Goal: Task Accomplishment & Management: Complete application form

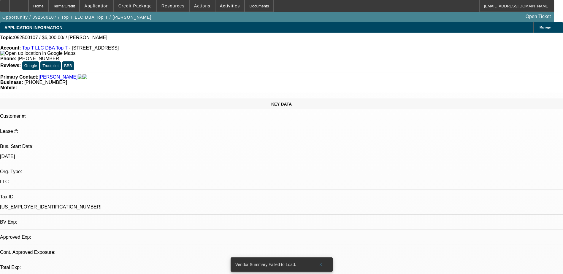
select select "0"
select select "2"
select select "0.1"
select select "4"
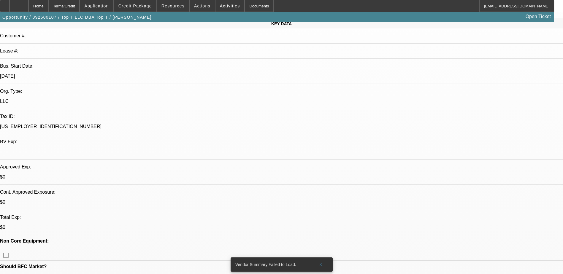
scroll to position [89, 0]
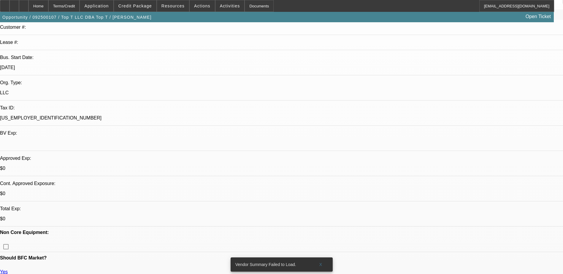
drag, startPoint x: 321, startPoint y: 257, endPoint x: 307, endPoint y: 247, distance: 16.9
click at [321, 262] on span "X" at bounding box center [320, 264] width 3 height 5
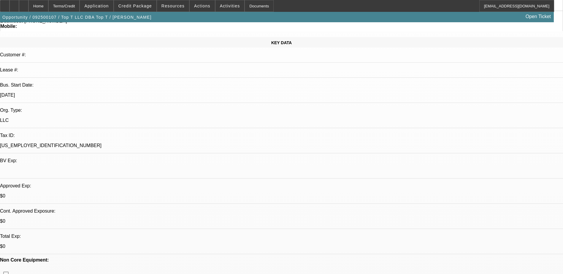
scroll to position [59, 0]
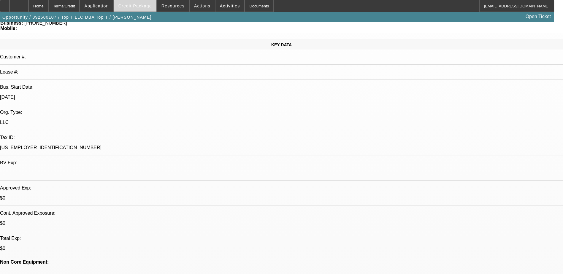
click at [131, 8] on span "Credit Package" at bounding box center [135, 6] width 34 height 5
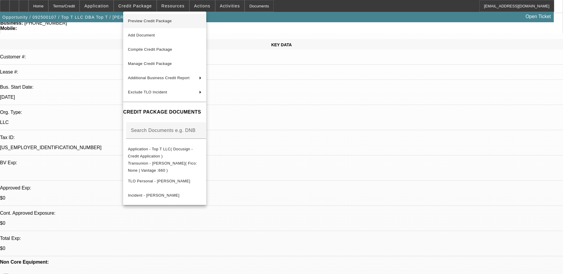
click at [168, 21] on span "Preview Credit Package" at bounding box center [150, 21] width 44 height 4
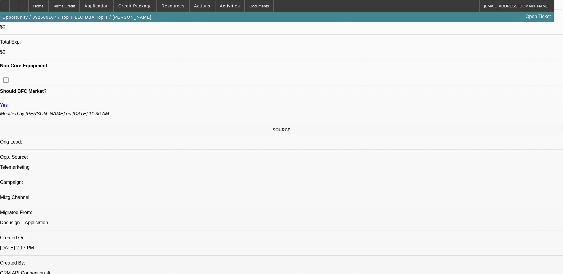
scroll to position [208, 0]
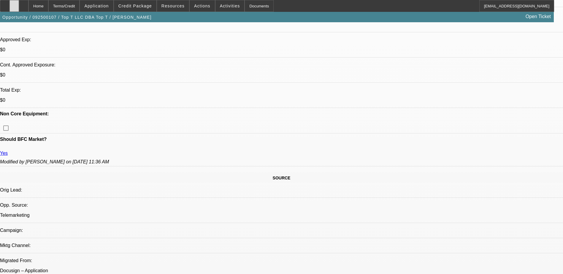
click at [19, 4] on div at bounding box center [13, 6] width 9 height 12
click at [216, 20] on div "Opportunity / 092500107 / Top T LLC DBA Top T / Theesfeld, Grant Open Ticket" at bounding box center [277, 17] width 554 height 10
click at [256, 17] on div "Opportunity / 092500107 / Top T LLC DBA Top T / Theesfeld, Grant Open Ticket" at bounding box center [277, 17] width 554 height 10
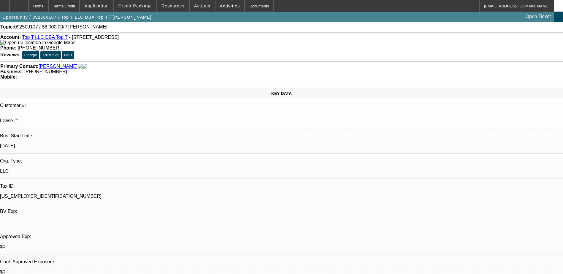
scroll to position [0, 0]
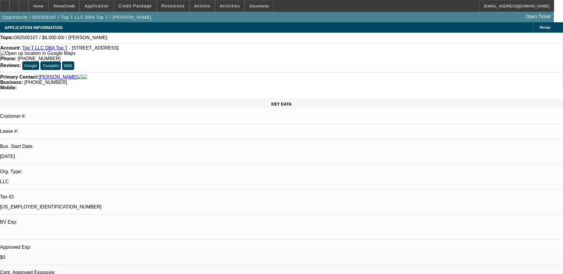
click at [283, 20] on div "Opportunity / 092500107 / Top T LLC DBA Top T / Theesfeld, Grant Open Ticket" at bounding box center [277, 17] width 554 height 10
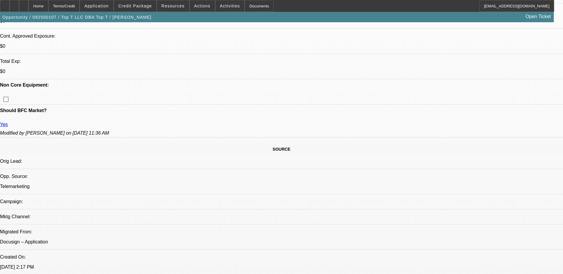
scroll to position [237, 0]
click at [24, 4] on icon at bounding box center [24, 4] width 0 height 0
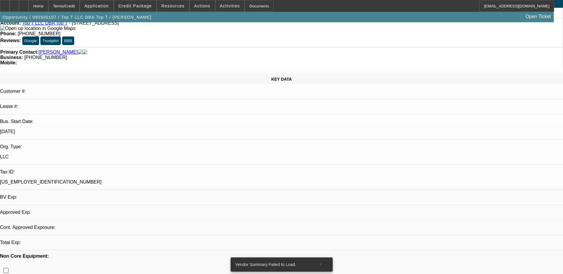
select select "0"
select select "2"
select select "0.1"
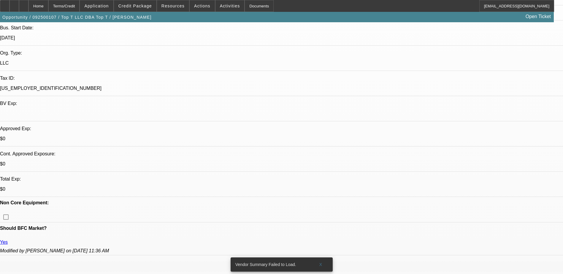
select select "1"
select select "2"
select select "4"
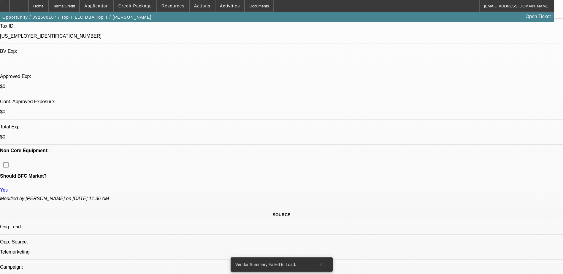
scroll to position [178, 0]
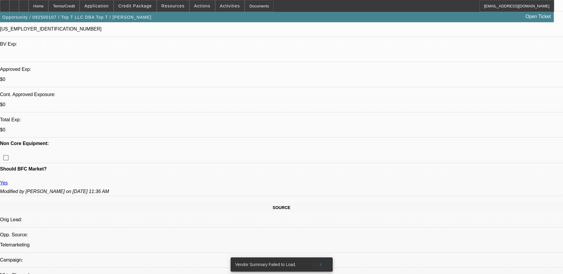
click at [321, 262] on span "X" at bounding box center [320, 264] width 3 height 5
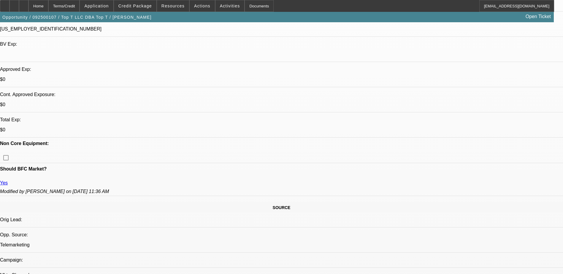
click at [242, 20] on div "Opportunity / 092500107 / Top T LLC DBA Top T / [PERSON_NAME] Open Ticket" at bounding box center [277, 17] width 554 height 10
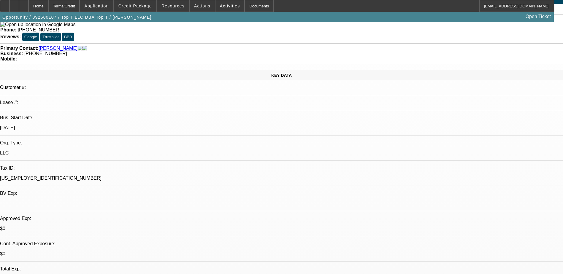
scroll to position [0, 0]
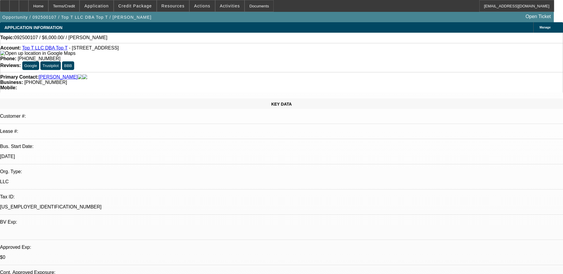
click at [7, 99] on div "KEY DATA Customer #: Lease #: Bus. Start Date: 6/1/20 Org. Type: LLC Tax ID: 92…" at bounding box center [281, 237] width 563 height 276
click at [240, 27] on div "APPLICATION INFORMATION Manage" at bounding box center [281, 27] width 563 height 10
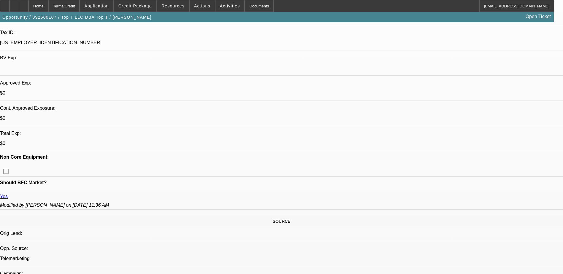
scroll to position [178, 0]
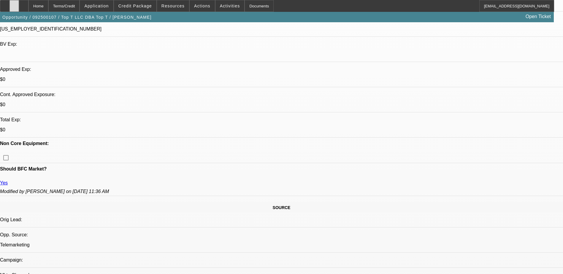
click at [19, 8] on div at bounding box center [13, 6] width 9 height 12
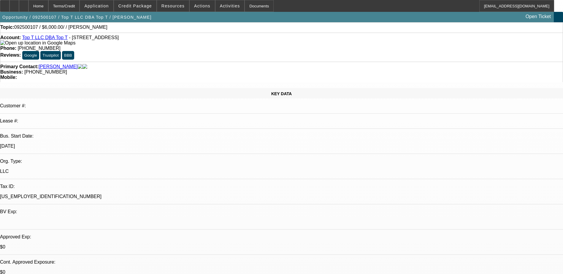
scroll to position [0, 0]
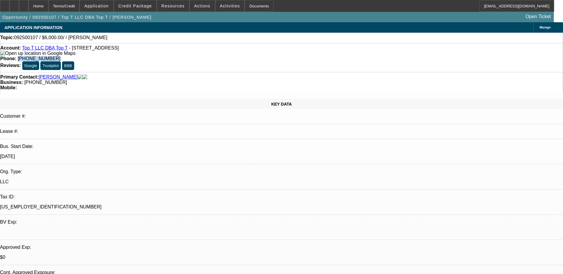
drag, startPoint x: 239, startPoint y: 48, endPoint x: 206, endPoint y: 50, distance: 33.0
click at [206, 56] on div "Phone: (515) 408-5240" at bounding box center [281, 58] width 562 height 5
copy span "[PHONE_NUMBER]"
click at [51, 49] on link "Top T LLC DBA Top T" at bounding box center [44, 47] width 45 height 5
click at [318, 14] on div "Opportunity / 092500107 / Top T LLC DBA Top T / [PERSON_NAME] Open Ticket" at bounding box center [277, 17] width 554 height 10
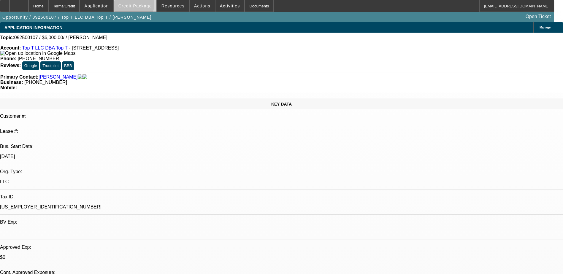
drag, startPoint x: 144, startPoint y: 6, endPoint x: 153, endPoint y: 9, distance: 10.0
click at [144, 6] on span "Credit Package" at bounding box center [135, 6] width 34 height 5
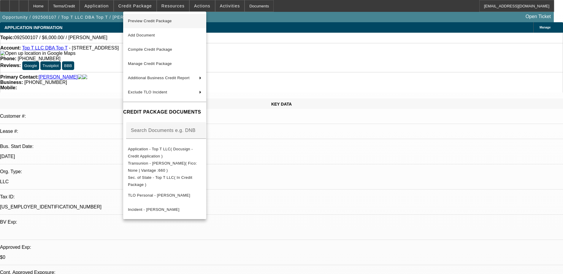
click at [169, 23] on span "Preview Credit Package" at bounding box center [165, 21] width 74 height 7
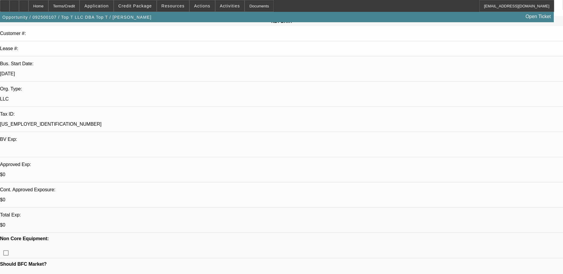
scroll to position [30, 0]
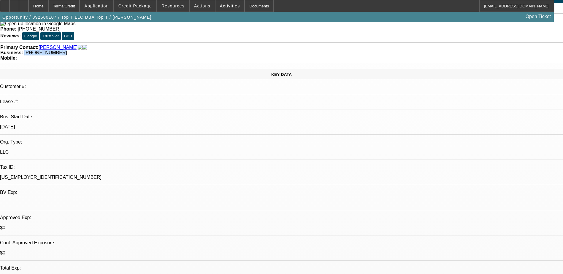
drag, startPoint x: 242, startPoint y: 36, endPoint x: 211, endPoint y: 38, distance: 30.7
click at [211, 50] on div "Business: (515) 408-5240" at bounding box center [281, 52] width 562 height 5
copy span "[PHONE_NUMBER]"
click at [159, 45] on div "Primary Contact: Theesfeld, Grant" at bounding box center [281, 47] width 562 height 5
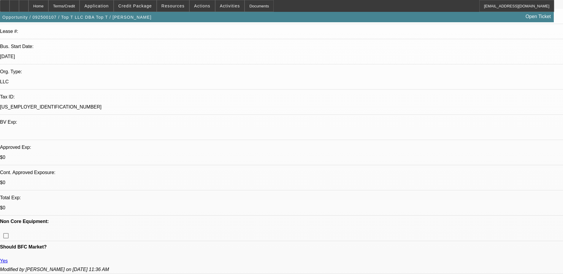
scroll to position [119, 0]
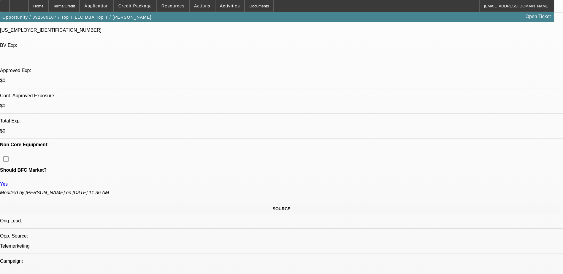
scroll to position [178, 0]
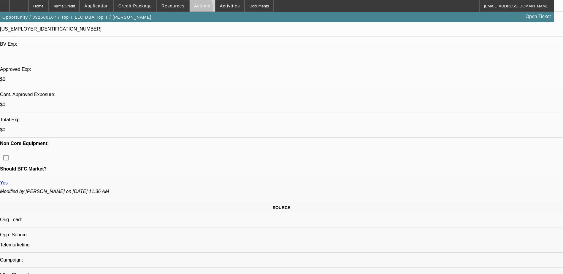
click at [190, 9] on span at bounding box center [202, 6] width 25 height 14
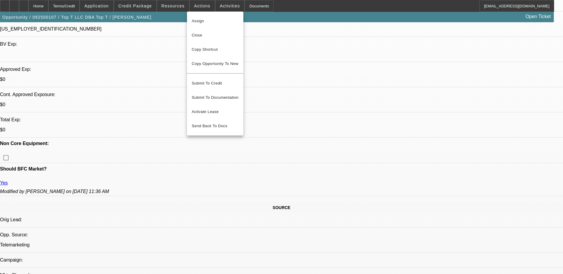
click at [174, 6] on div at bounding box center [281, 137] width 563 height 274
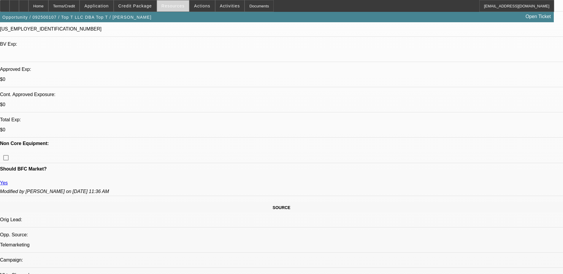
click at [174, 7] on span "Resources" at bounding box center [172, 6] width 23 height 5
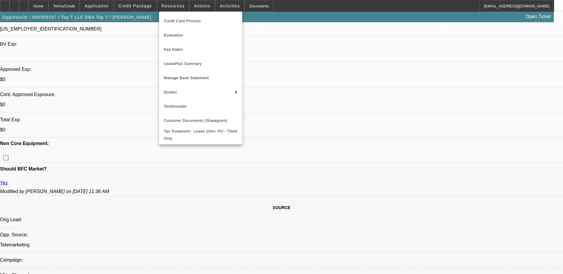
click at [148, 5] on div at bounding box center [281, 137] width 563 height 274
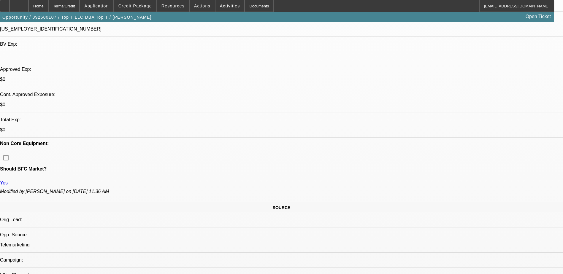
click at [148, 5] on span "Credit Package" at bounding box center [135, 6] width 34 height 5
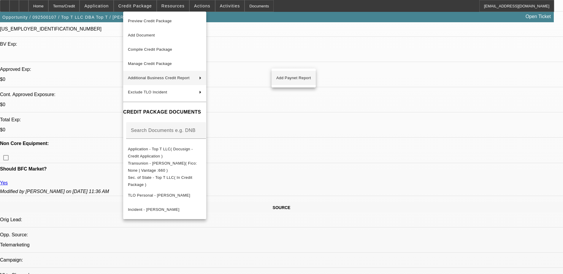
click at [291, 77] on span "Add Paynet Report" at bounding box center [293, 77] width 35 height 7
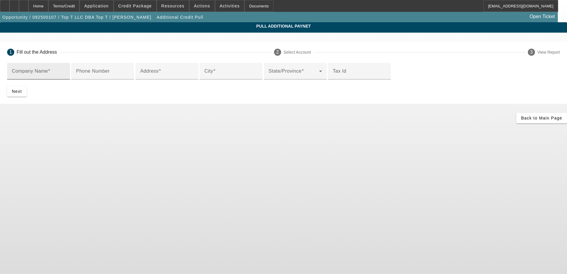
click at [65, 73] on input "Company Name" at bounding box center [38, 73] width 53 height 7
type input "Top T LLC"
click at [48, 5] on div "Home" at bounding box center [38, 6] width 20 height 12
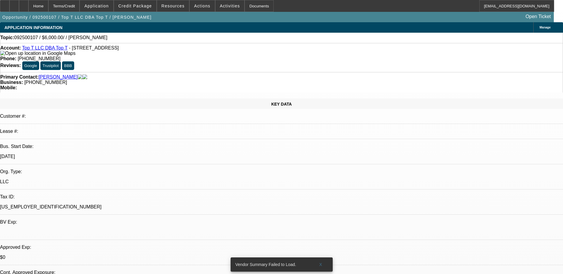
select select "0"
select select "2"
select select "0.1"
select select "4"
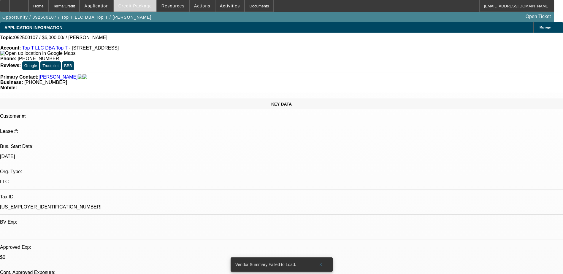
click at [132, 7] on span "Credit Package" at bounding box center [135, 6] width 34 height 5
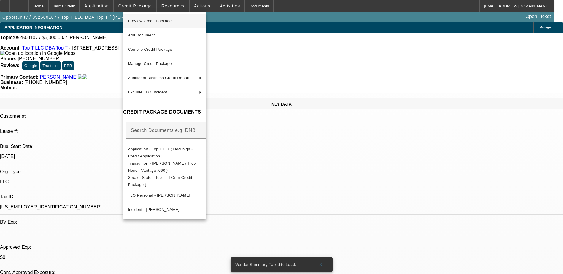
click at [165, 23] on span "Preview Credit Package" at bounding box center [165, 21] width 74 height 7
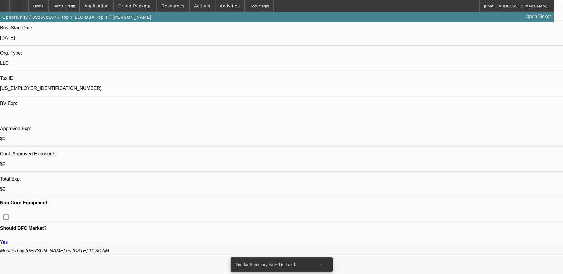
scroll to position [148, 0]
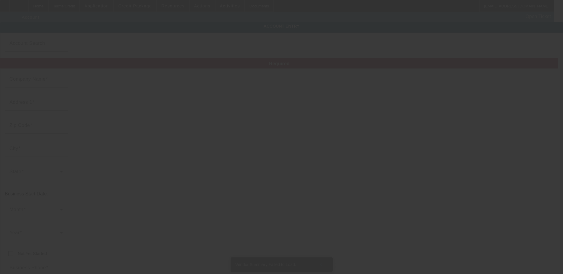
type input "Top T LLC"
type input "411 3rd Ave NW"
type input "50574"
type input "Pocahontas"
type input "[PHONE_NUMBER]"
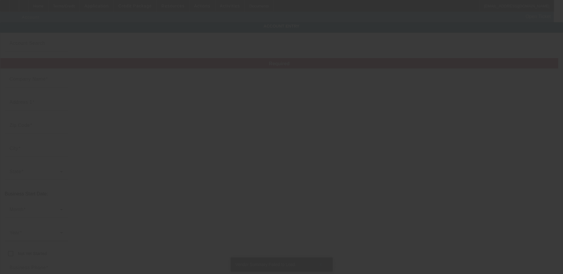
type input "Top T"
type input "iowatopt@gmail.com"
type input "[US_EMPLOYER_IDENTIFICATION_NUMBER]"
type input "9/5/2025"
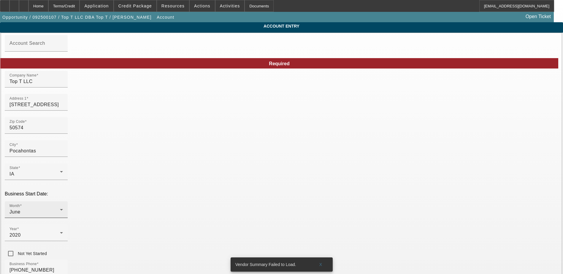
click at [63, 201] on div "Month June" at bounding box center [35, 209] width 53 height 17
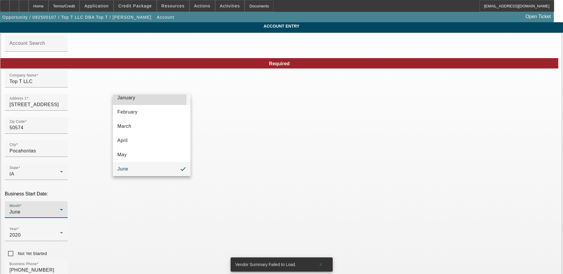
click at [146, 98] on mat-option "January" at bounding box center [152, 98] width 78 height 14
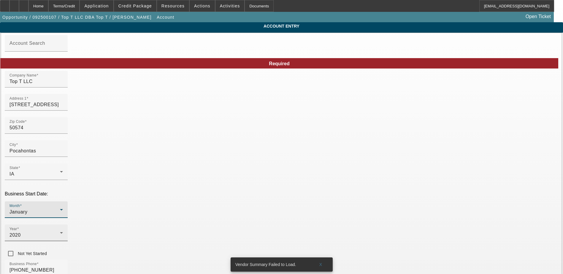
click at [60, 232] on div "2020" at bounding box center [34, 235] width 50 height 7
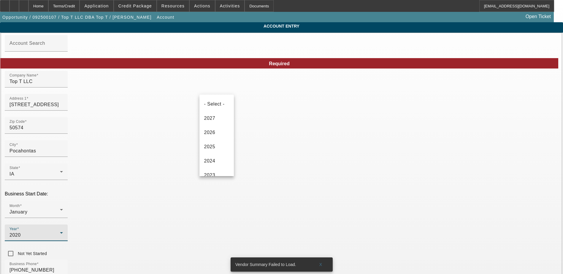
scroll to position [49, 0]
click at [214, 137] on span "2022" at bounding box center [209, 140] width 11 height 7
click at [239, 260] on div "Business Phone (515) 408-5240" at bounding box center [281, 271] width 553 height 23
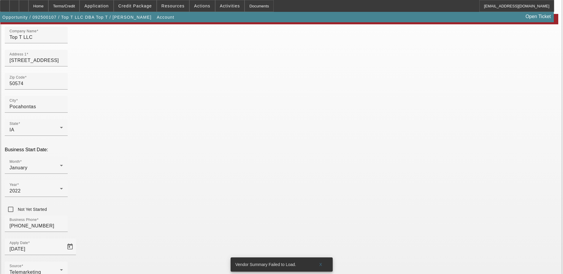
scroll to position [76, 0]
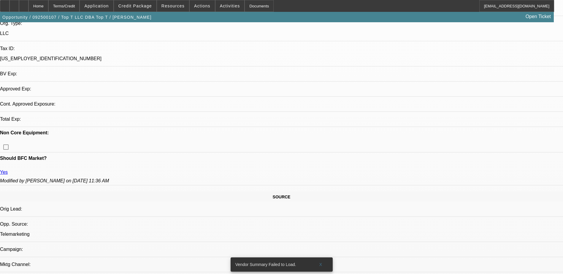
select select "0"
select select "2"
select select "0.1"
select select "4"
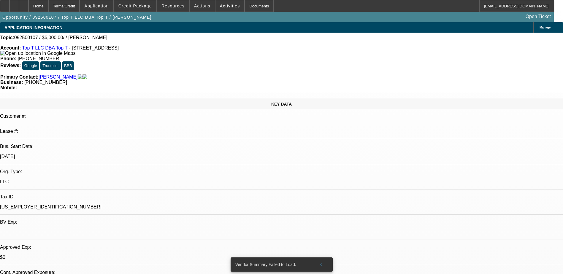
click at [43, 48] on link "Top T LLC DBA Top T" at bounding box center [44, 47] width 45 height 5
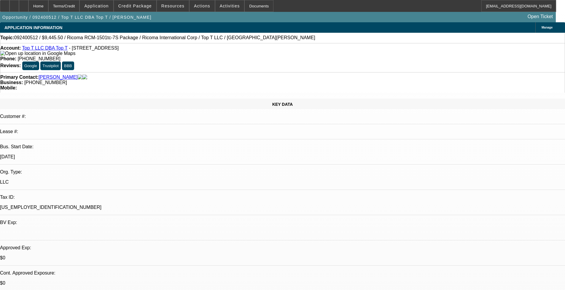
select select "0.1"
select select "2"
select select "0.1"
select select "2"
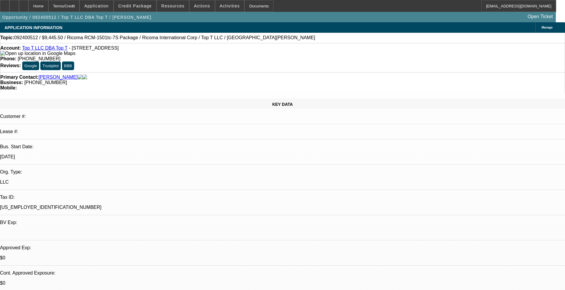
select select "0.1"
select select "2"
select select "0.1"
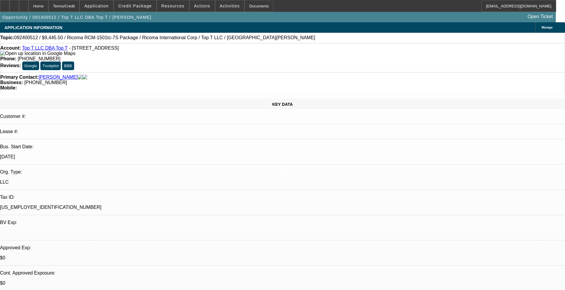
select select "2"
select select "0.1"
select select "1"
select select "2"
select select "4"
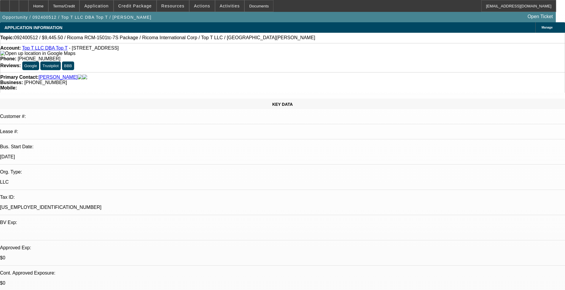
select select "1"
select select "2"
select select "4"
select select "1"
select select "2"
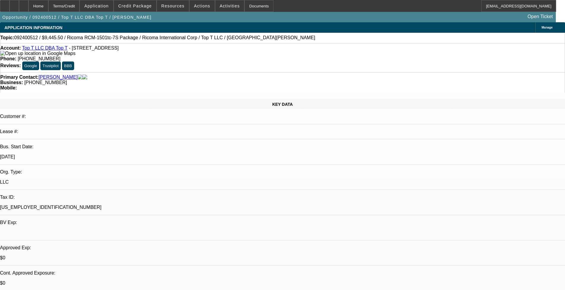
select select "4"
select select "1"
select select "2"
select select "4"
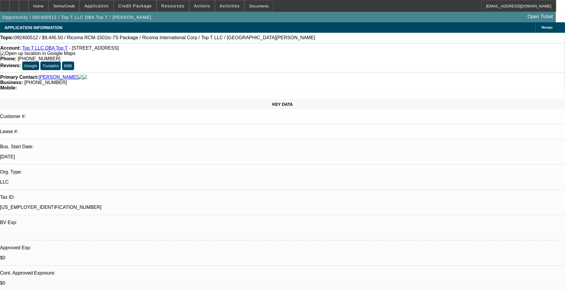
scroll to position [148, 0]
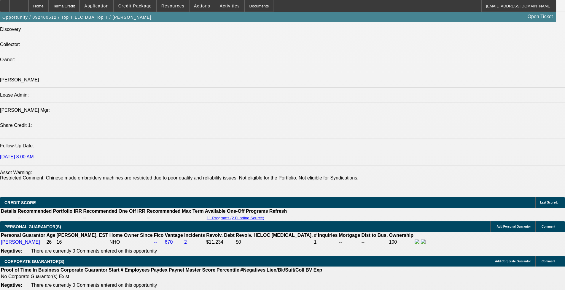
scroll to position [0, 0]
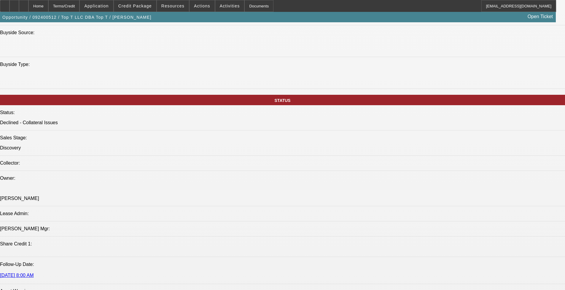
scroll to position [594, 0]
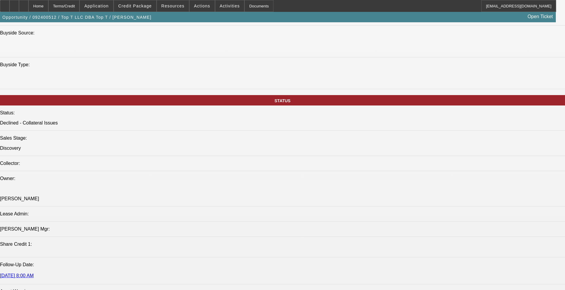
scroll to position [89, 0]
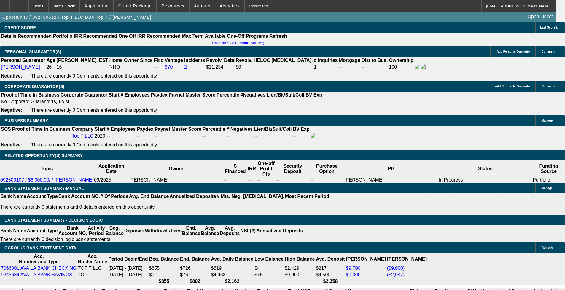
scroll to position [890, 0]
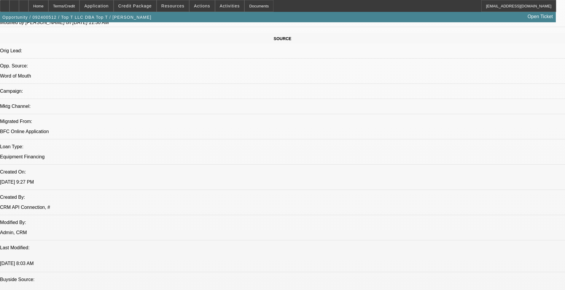
scroll to position [297, 0]
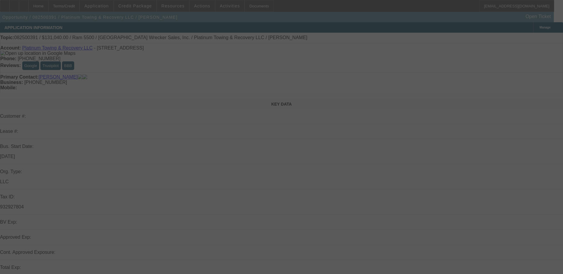
select select "0.1"
select select "0"
select select "0.1"
select select "0"
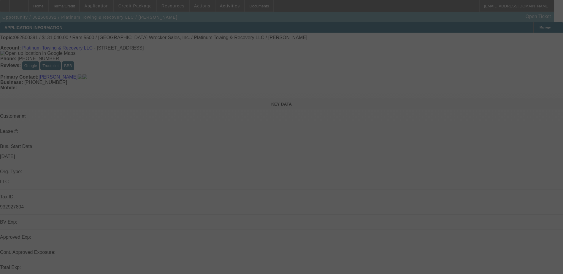
select select "0"
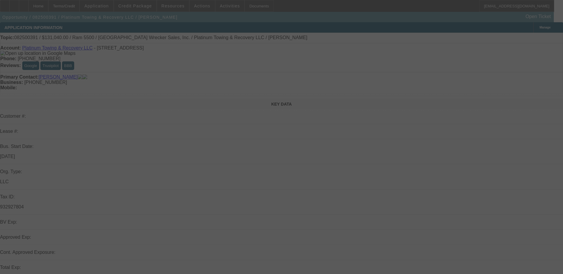
select select "0"
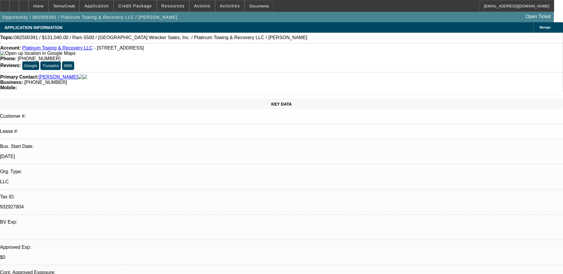
select select "1"
select select "2"
select select "6"
select select "1"
select select "2"
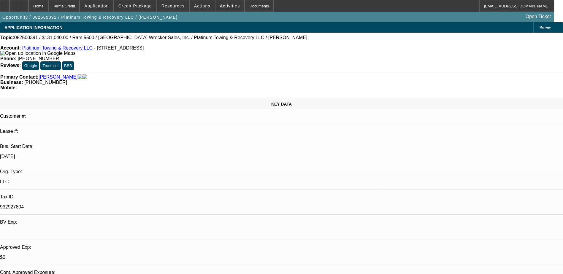
select select "6"
select select "1"
select select "2"
select select "6"
select select "1"
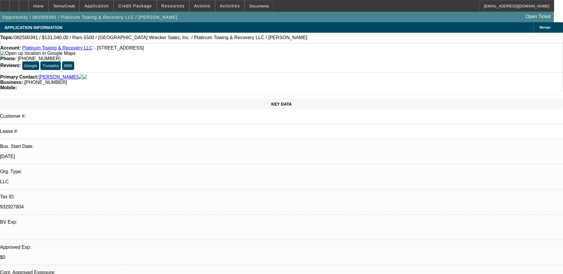
select select "2"
select select "6"
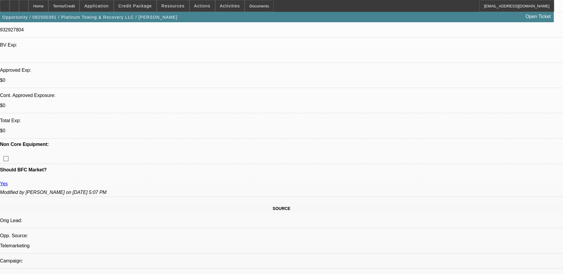
scroll to position [178, 0]
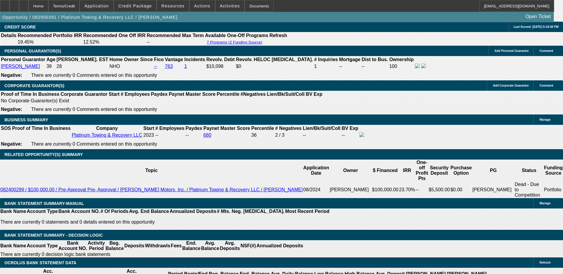
scroll to position [831, 0]
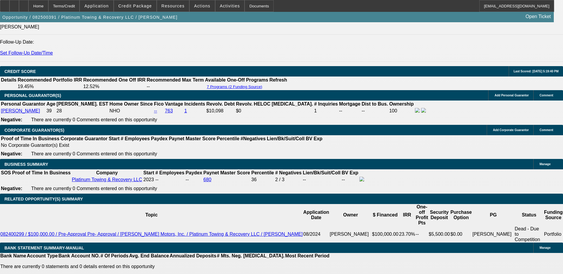
scroll to position [801, 0]
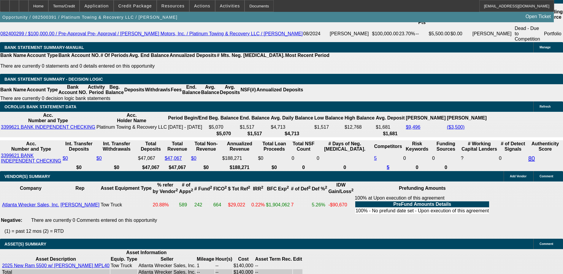
scroll to position [1095, 0]
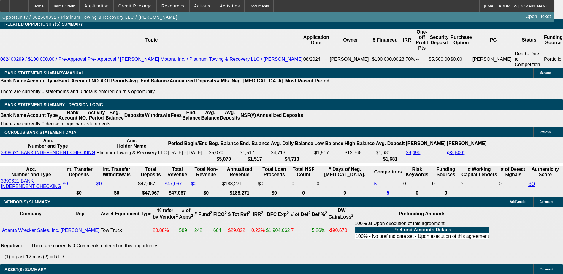
scroll to position [976, 0]
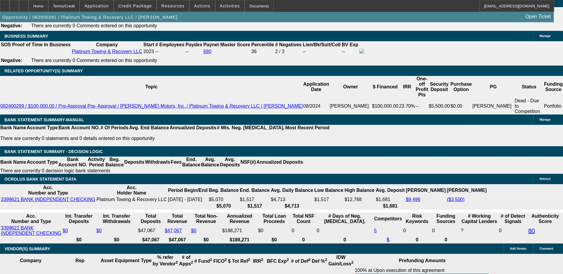
scroll to position [887, 0]
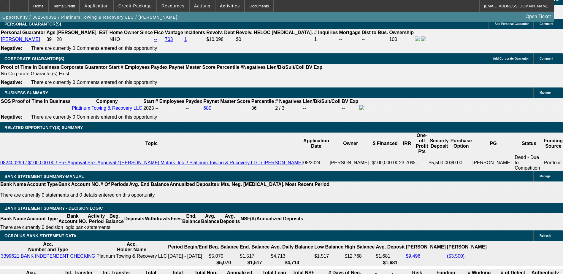
scroll to position [146, 0]
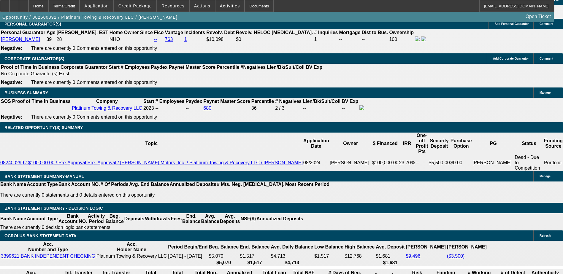
scroll to position [57, 0]
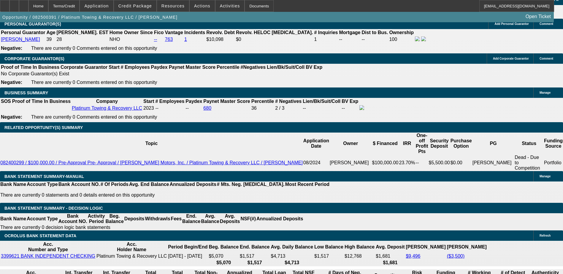
scroll to position [0, 0]
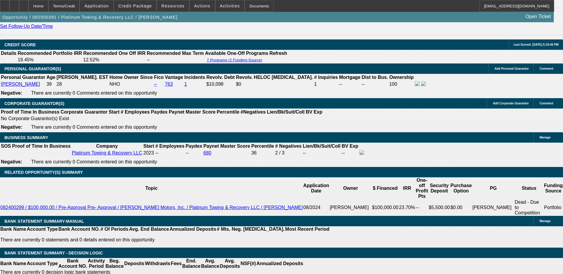
scroll to position [828, 0]
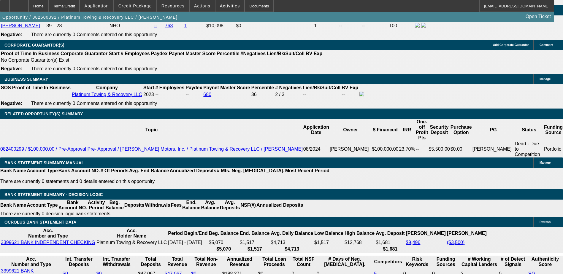
scroll to position [887, 0]
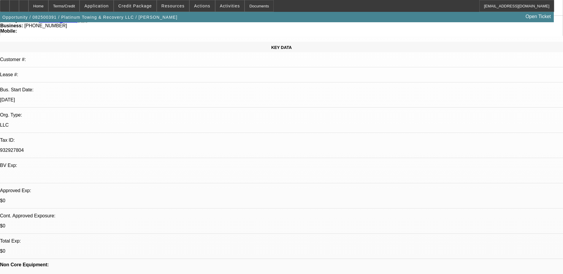
scroll to position [59, 0]
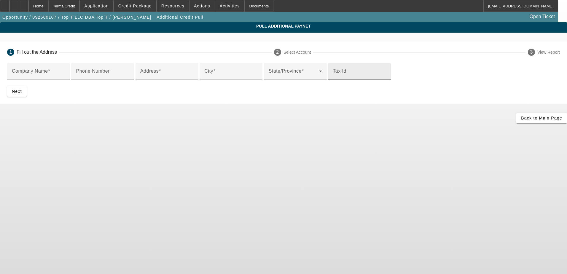
click at [333, 80] on div "Tax Id" at bounding box center [359, 71] width 53 height 17
paste input "9-3505862"
type input "[US_EMPLOYER_IDENTIFICATION_NUMBER]"
click at [159, 74] on span at bounding box center [160, 71] width 2 height 5
click at [150, 77] on input "Address" at bounding box center [166, 73] width 53 height 7
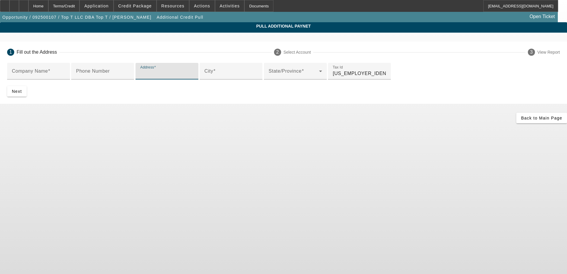
paste input "411 3rd Ave NW"
type input "411 3rd Ave NW"
click at [65, 74] on input "Company Name" at bounding box center [38, 73] width 53 height 7
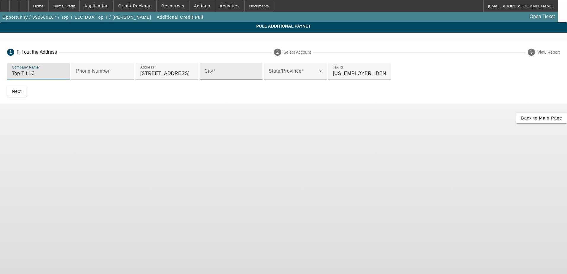
type input "Top T LLC"
click at [204, 77] on input "City" at bounding box center [230, 73] width 53 height 7
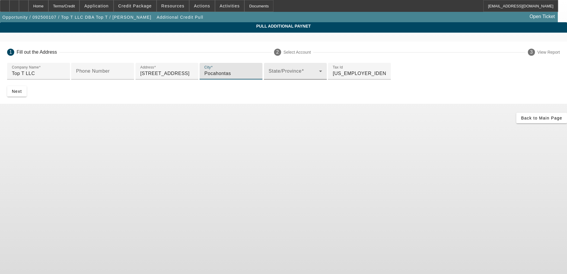
type input "Pocahontas"
click at [269, 77] on span at bounding box center [294, 73] width 50 height 7
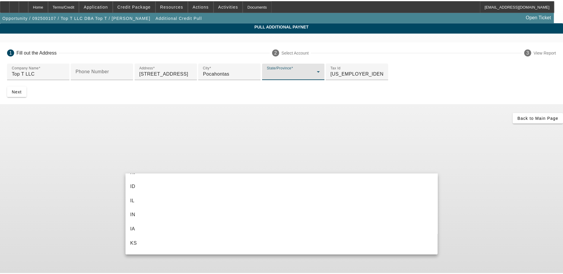
scroll to position [178, 0]
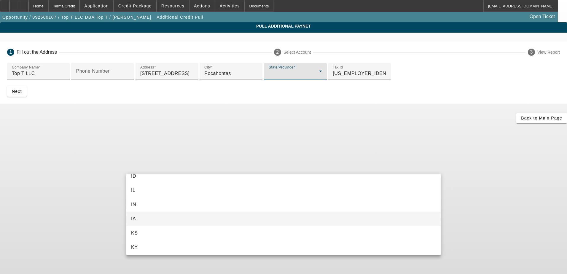
click at [166, 215] on mat-option "IA" at bounding box center [283, 219] width 315 height 14
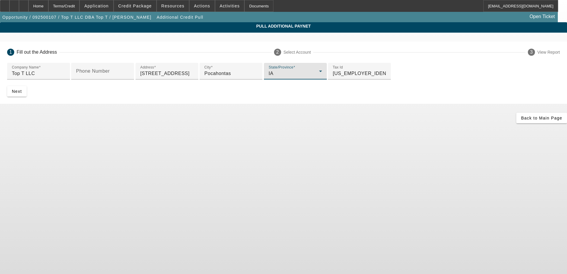
click at [119, 104] on div "1 Fill out the Address 2 Select Account 3 View Report Company Name Top T LLC Ph…" at bounding box center [283, 73] width 567 height 62
click at [27, 99] on span "submit" at bounding box center [17, 91] width 20 height 14
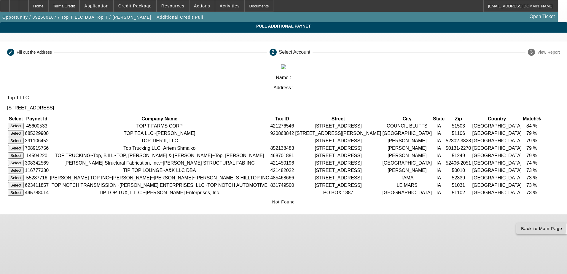
click at [521, 231] on icon at bounding box center [521, 228] width 0 height 5
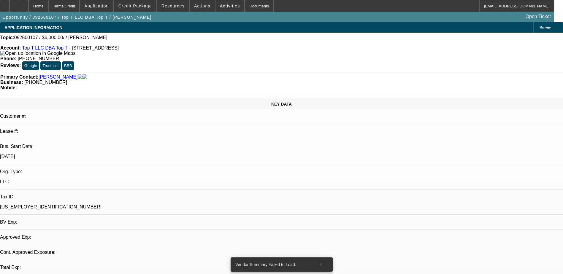
select select "0"
select select "2"
select select "0.1"
select select "4"
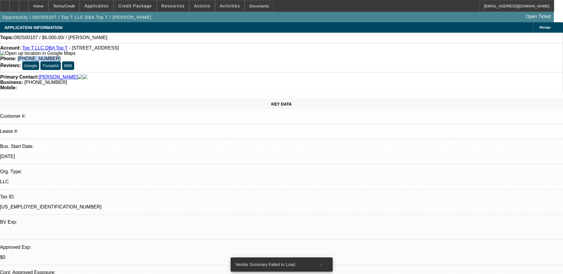
drag, startPoint x: 236, startPoint y: 47, endPoint x: 207, endPoint y: 51, distance: 29.9
click at [207, 56] on div "Phone: (515) 408-5240" at bounding box center [281, 58] width 562 height 5
copy span "(515) 408-5240"
click at [234, 26] on div "APPLICATION INFORMATION Manage" at bounding box center [281, 27] width 563 height 10
click at [47, 50] on link "Top T LLC DBA Top T" at bounding box center [44, 47] width 45 height 5
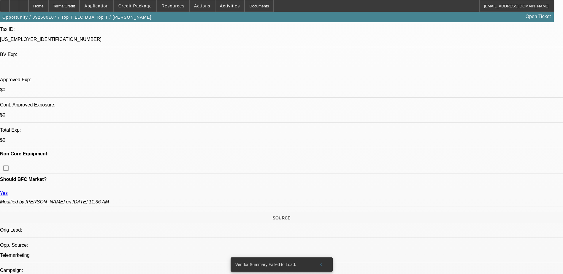
scroll to position [178, 0]
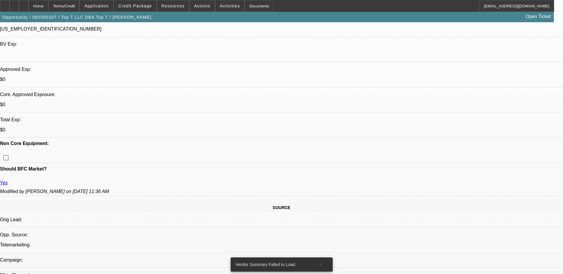
click at [323, 258] on span at bounding box center [320, 265] width 19 height 14
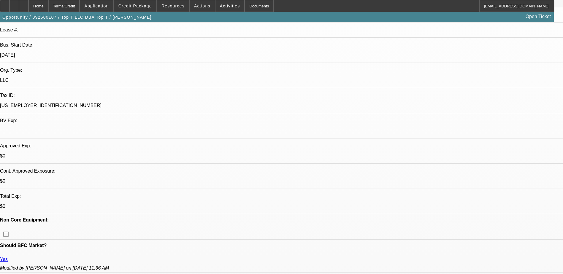
scroll to position [89, 0]
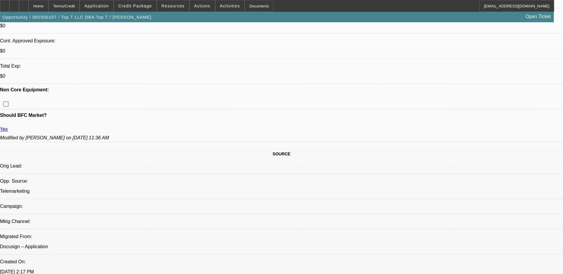
scroll to position [267, 0]
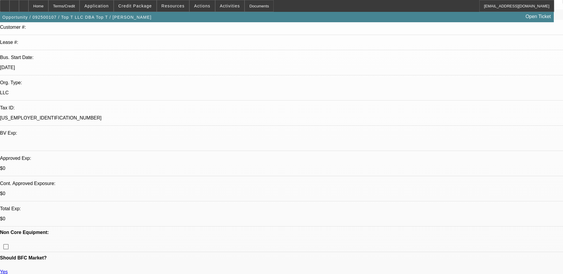
scroll to position [0, 0]
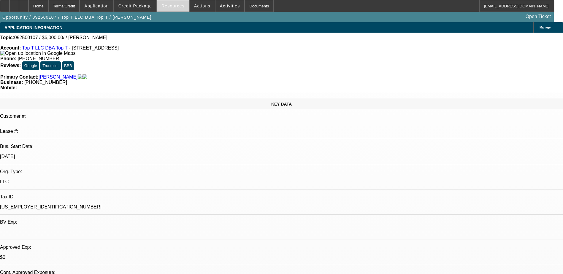
click at [176, 9] on span at bounding box center [173, 6] width 32 height 14
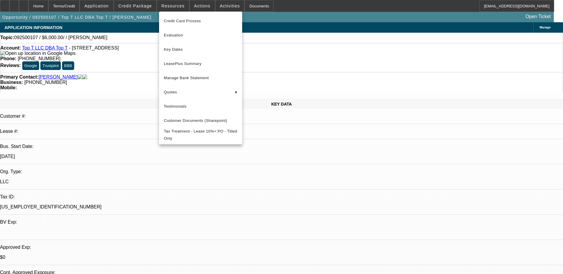
click at [136, 41] on div at bounding box center [281, 137] width 563 height 274
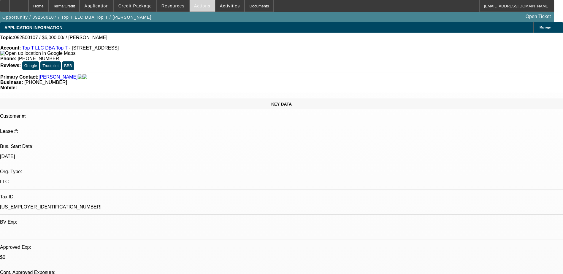
click at [201, 7] on span "Actions" at bounding box center [202, 6] width 16 height 5
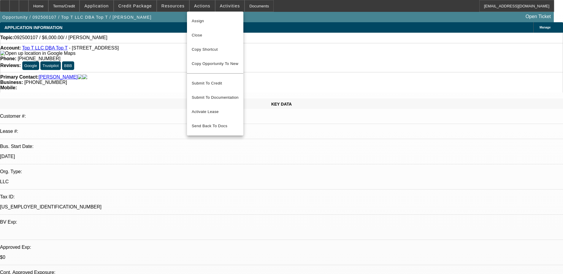
click at [170, 3] on div at bounding box center [281, 137] width 563 height 274
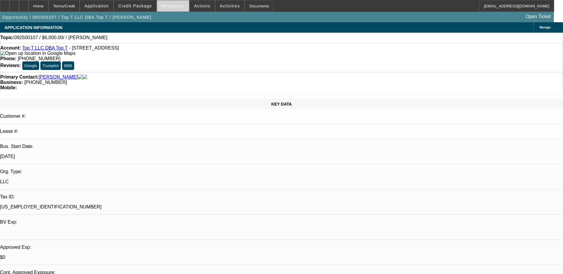
click at [170, 7] on span "Resources" at bounding box center [172, 6] width 23 height 5
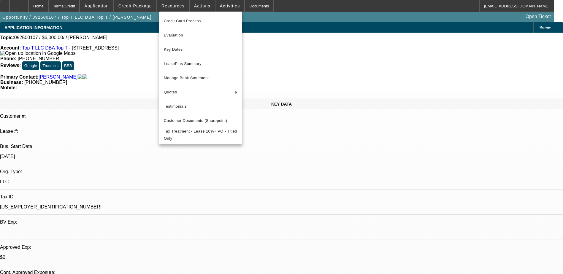
click at [147, 4] on div at bounding box center [281, 137] width 563 height 274
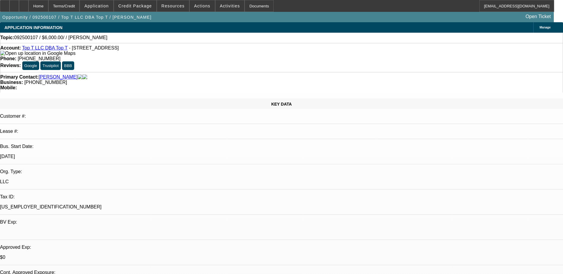
click at [147, 4] on span "Credit Package" at bounding box center [135, 6] width 34 height 5
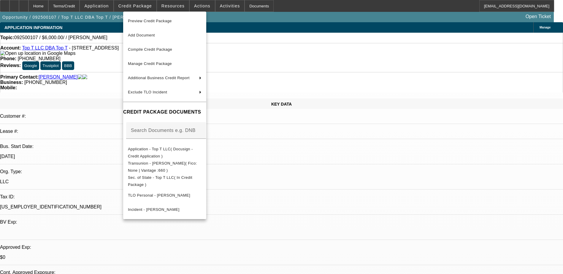
click at [99, 5] on div at bounding box center [281, 137] width 563 height 274
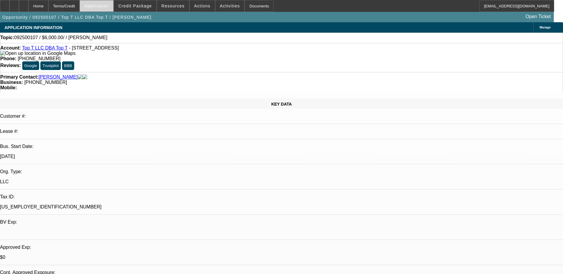
click at [100, 5] on span "Application" at bounding box center [96, 6] width 24 height 5
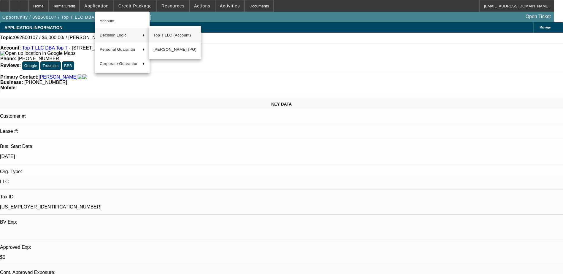
click at [173, 36] on span "Top T LLC (Account)" at bounding box center [174, 35] width 43 height 7
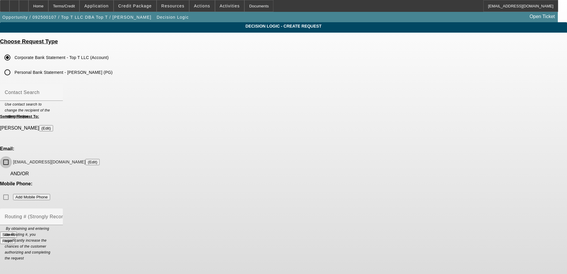
click at [12, 156] on input "iowatopt@gmail.com (Edit)" at bounding box center [6, 162] width 12 height 12
click at [322, 181] on div "Mobile Phone: Add Mobile Phone" at bounding box center [283, 192] width 567 height 22
click at [12, 156] on input "iowatopt@gmail.com (Edit)" at bounding box center [6, 162] width 12 height 12
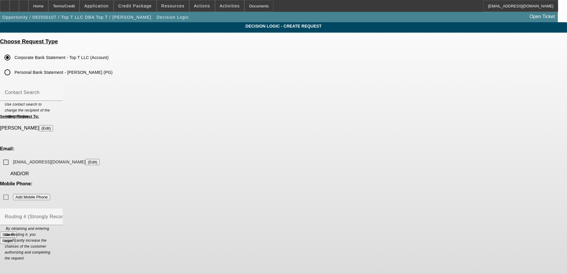
click at [321, 181] on div "Mobile Phone: Add Mobile Phone" at bounding box center [283, 192] width 567 height 22
click at [12, 156] on input "iowatopt@gmail.com (Edit)" at bounding box center [6, 162] width 12 height 12
checkbox input "true"
click at [58, 209] on div "Routing # (Strongly Recommended)" at bounding box center [31, 217] width 53 height 17
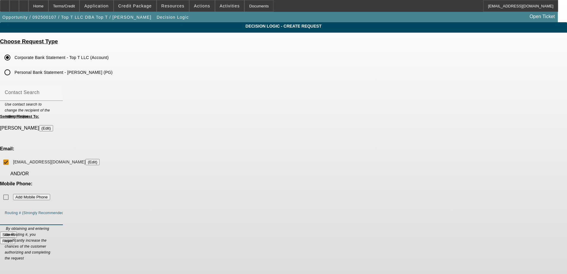
paste input "73902546"
click at [58, 216] on input "73902546" at bounding box center [31, 219] width 53 height 7
type input "073902546"
click at [278, 157] on form "Sending Request To: Theesfeld, Grant (Edit) Email: iowatopt@gmail.com (Edit) AN…" at bounding box center [283, 179] width 567 height 130
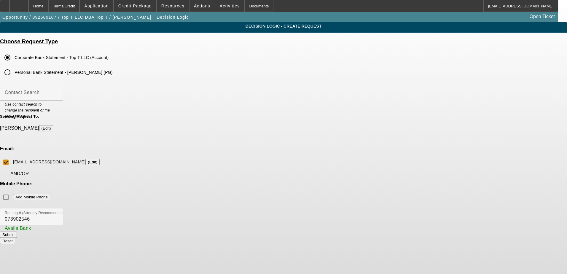
click at [345, 181] on div "Mobile Phone: Add Mobile Phone" at bounding box center [283, 192] width 567 height 22
click at [355, 181] on p "Mobile Phone:" at bounding box center [283, 183] width 567 height 5
click at [345, 181] on div "Mobile Phone: Add Mobile Phone" at bounding box center [283, 192] width 567 height 22
click at [58, 96] on input "Contact Search" at bounding box center [31, 94] width 53 height 7
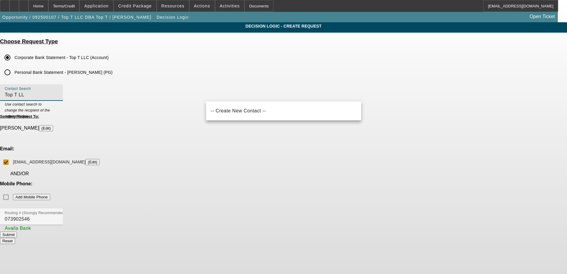
type input "Top T LLC"
drag, startPoint x: 231, startPoint y: 93, endPoint x: 201, endPoint y: 95, distance: 30.0
click at [201, 95] on div "Choose Request Type Corporate Bank Statement - Top T LLC (Account) Personal Ban…" at bounding box center [283, 143] width 567 height 211
click at [203, 79] on div "Choose Request Type Corporate Bank Statement - Top T LLC (Account) Personal Ban…" at bounding box center [283, 59] width 567 height 42
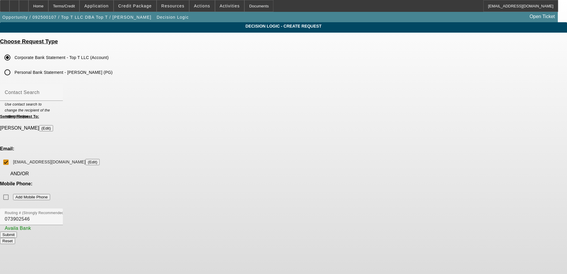
click at [256, 232] on div "Submit Reset" at bounding box center [283, 238] width 567 height 12
click at [17, 232] on button "Submit" at bounding box center [8, 235] width 17 height 6
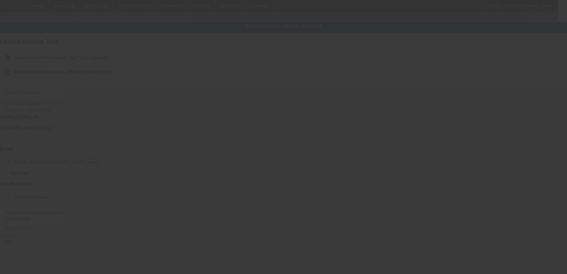
checkbox input "false"
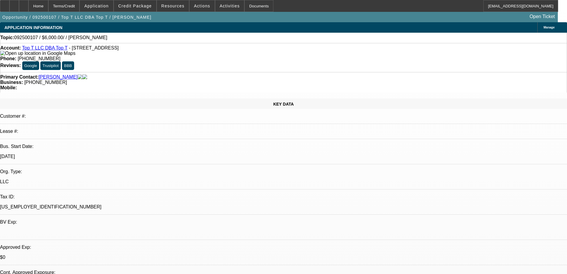
select select "0"
select select "2"
select select "0.1"
select select "4"
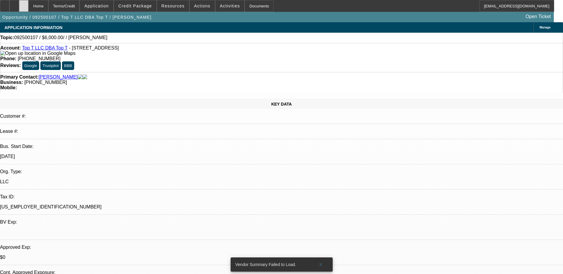
click at [28, 9] on div at bounding box center [23, 6] width 9 height 12
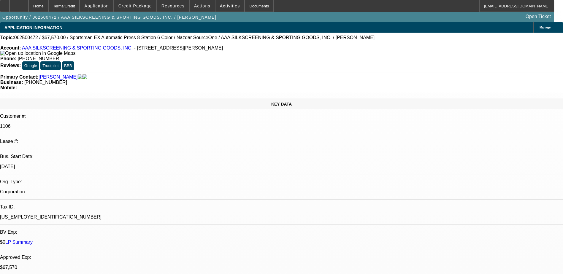
select select "0"
select select "0.1"
select select "2"
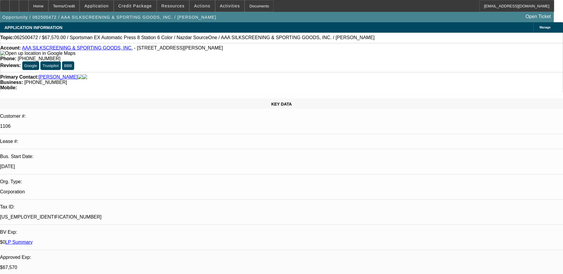
select select "0.1"
select select "0"
select select "0.1"
select select "0"
select select "2"
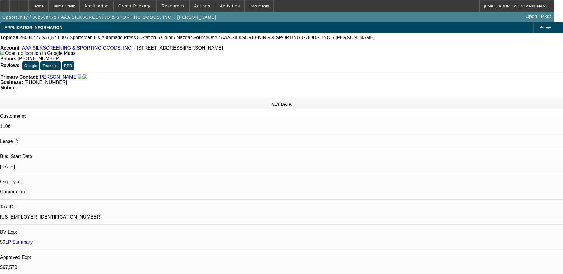
select select "0.1"
select select "1"
select select "5"
select select "4"
select select "1"
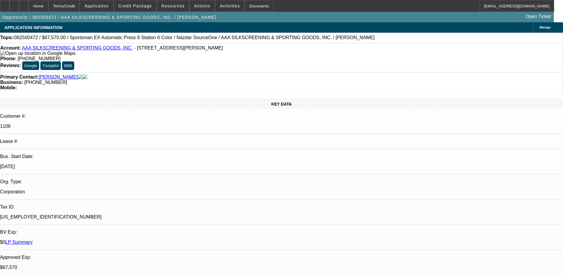
select select "2"
select select "4"
select select "1"
select select "2"
select select "4"
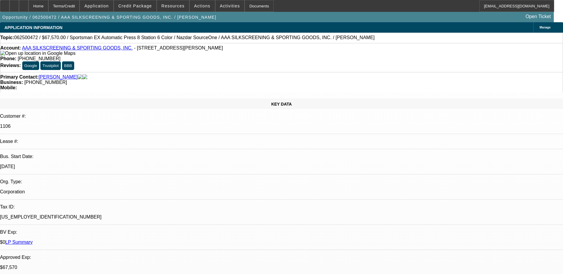
select select "1"
select select "2"
select select "4"
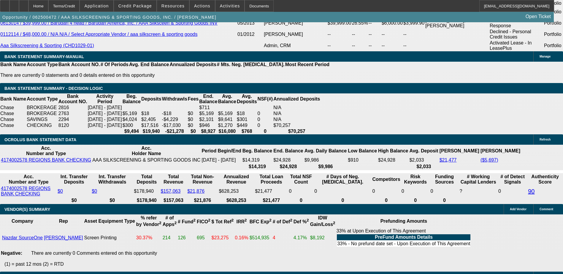
scroll to position [1128, 0]
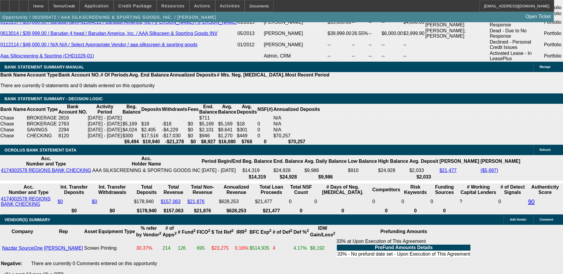
drag, startPoint x: 423, startPoint y: 141, endPoint x: 424, endPoint y: 132, distance: 9.0
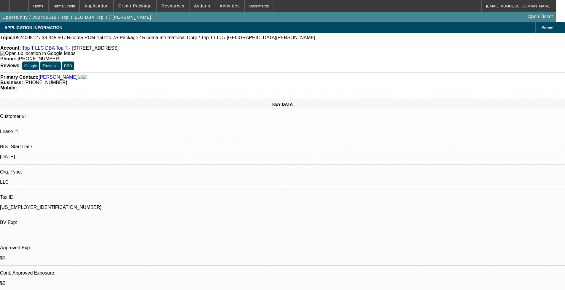
select select "0.1"
select select "2"
select select "0.1"
select select "2"
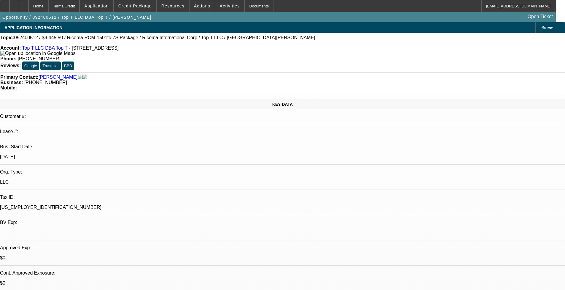
select select "0.1"
select select "2"
select select "0.1"
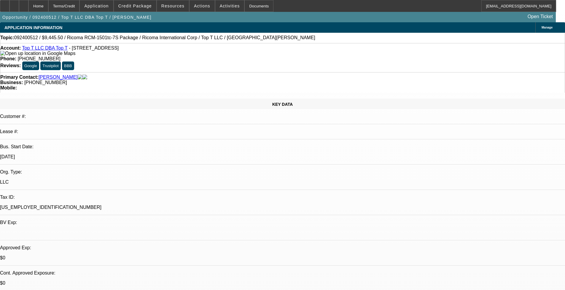
select select "2"
select select "0.1"
select select "1"
select select "2"
select select "4"
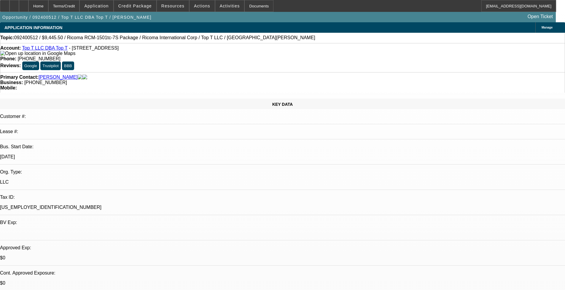
select select "1"
select select "2"
select select "4"
select select "1"
select select "2"
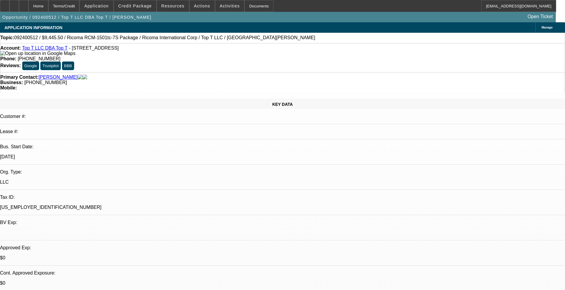
select select "4"
select select "1"
select select "2"
select select "4"
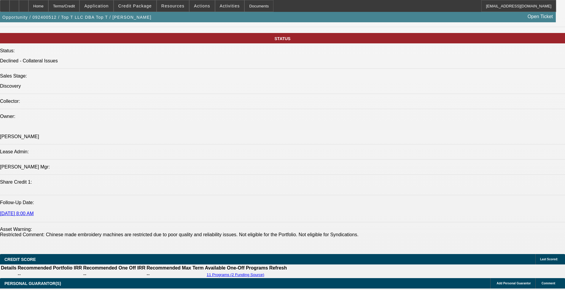
scroll to position [653, 0]
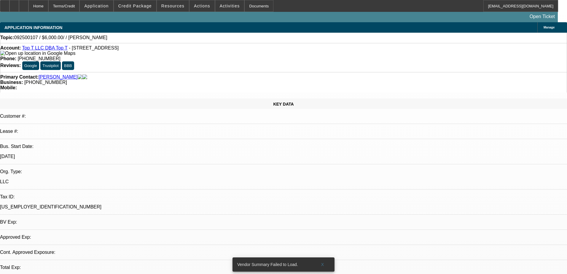
select select "0"
select select "2"
select select "0.1"
select select "4"
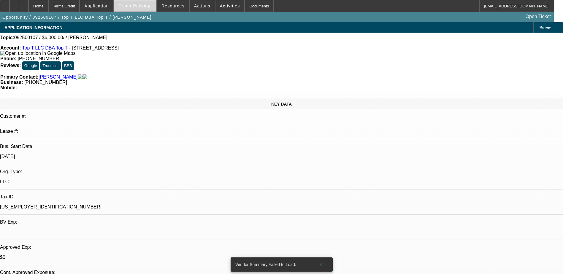
click at [138, 5] on span "Credit Package" at bounding box center [135, 6] width 34 height 5
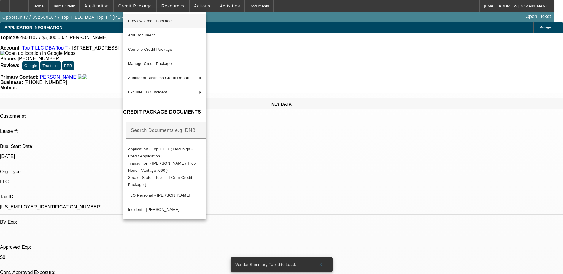
click at [170, 17] on button "Preview Credit Package" at bounding box center [164, 21] width 83 height 14
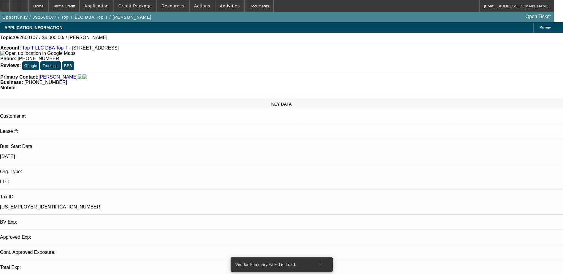
select select "0"
select select "2"
select select "0.1"
select select "1"
select select "2"
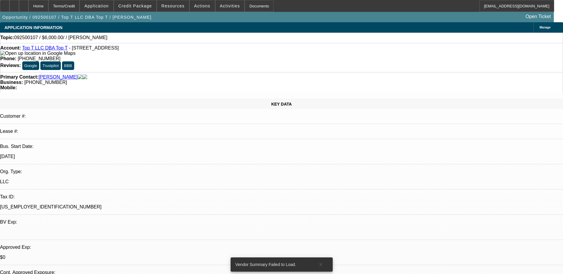
select select "4"
radio input "true"
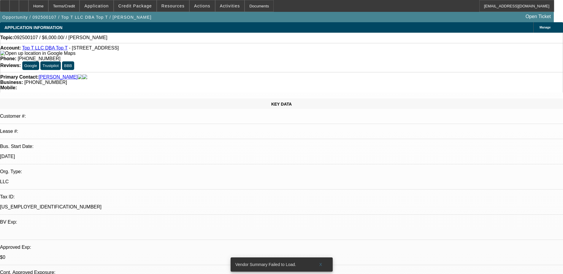
type textarea "Bought a bai embroidery machine to compliment his brother machine, mainly does …"
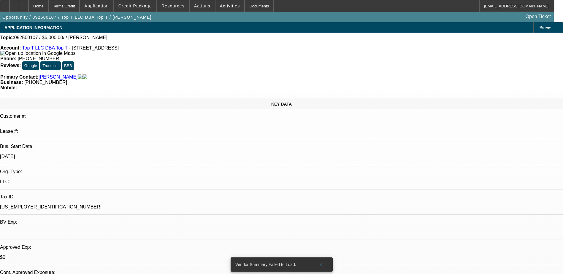
radio input "true"
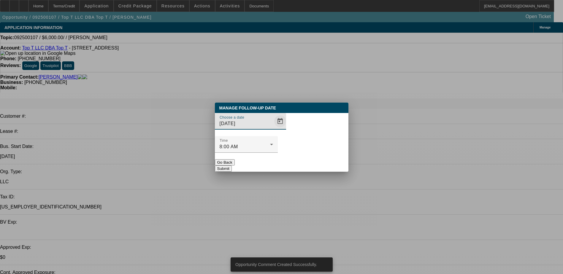
click at [273, 128] on span "Open calendar" at bounding box center [280, 121] width 14 height 14
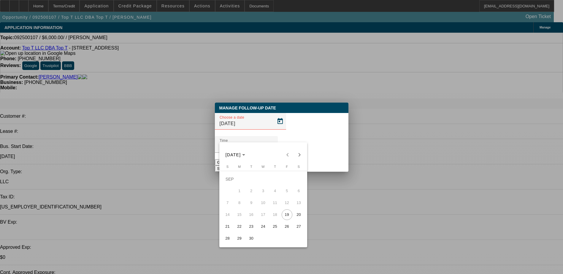
click at [240, 230] on span "22" at bounding box center [239, 226] width 11 height 11
type input "[DATE]"
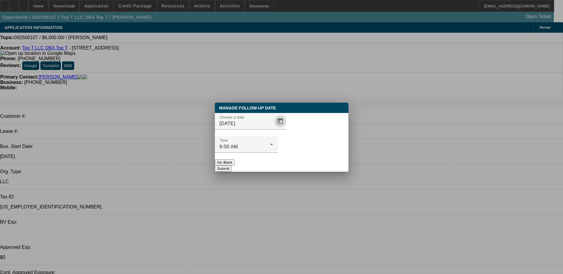
click at [232, 166] on button "Submit" at bounding box center [223, 169] width 17 height 6
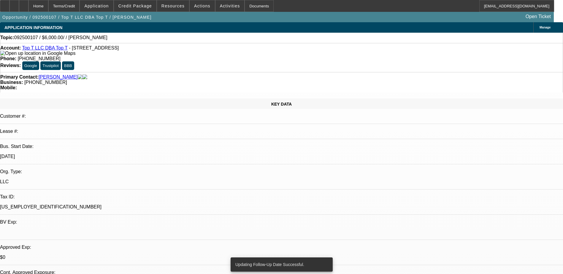
click at [247, 28] on div "APPLICATION INFORMATION [GEOGRAPHIC_DATA]" at bounding box center [281, 27] width 563 height 10
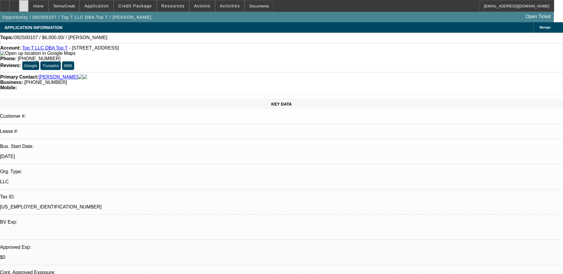
click at [28, 5] on div at bounding box center [23, 6] width 9 height 12
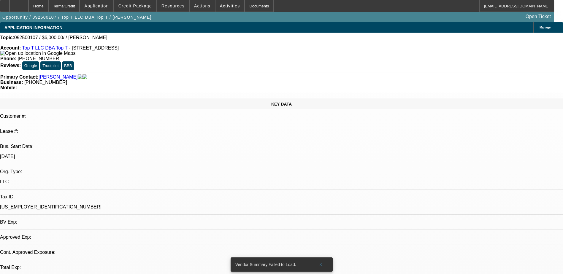
select select "0"
select select "2"
select select "0.1"
select select "1"
select select "2"
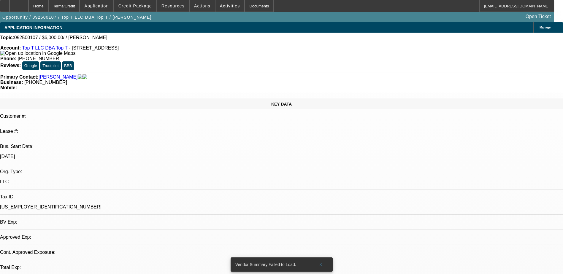
select select "4"
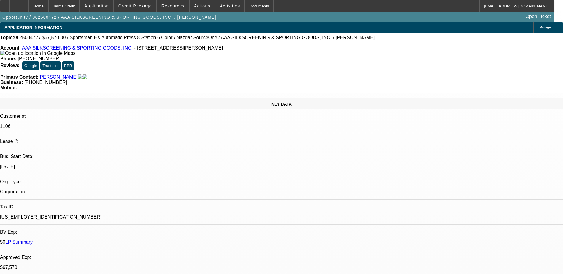
select select "0"
select select "0.1"
select select "2"
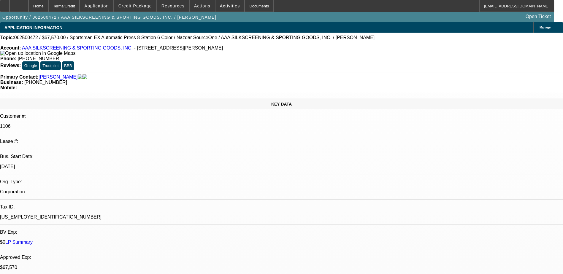
select select "0.1"
select select "0"
select select "0.1"
select select "0"
select select "2"
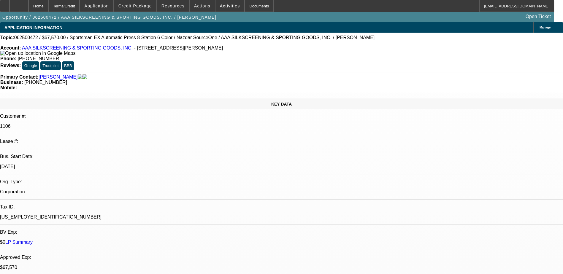
select select "0.1"
select select "1"
select select "5"
select select "4"
select select "1"
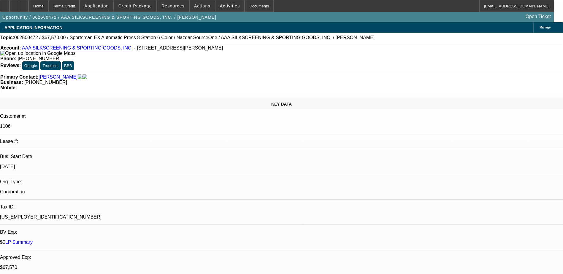
select select "2"
select select "4"
select select "1"
select select "2"
select select "4"
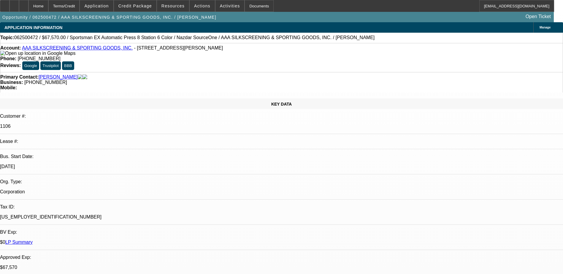
select select "1"
select select "2"
select select "4"
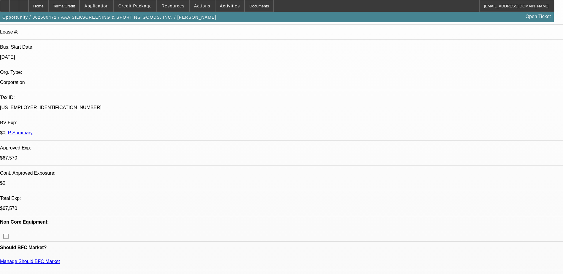
scroll to position [119, 0]
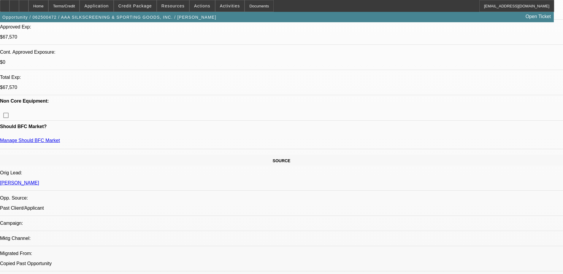
scroll to position [237, 0]
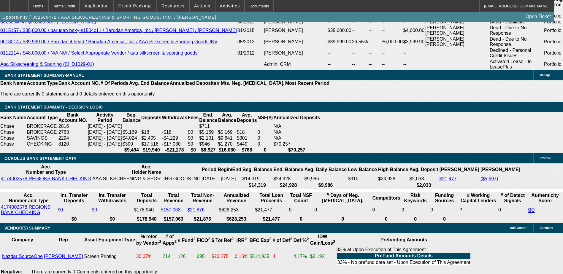
scroll to position [1098, 0]
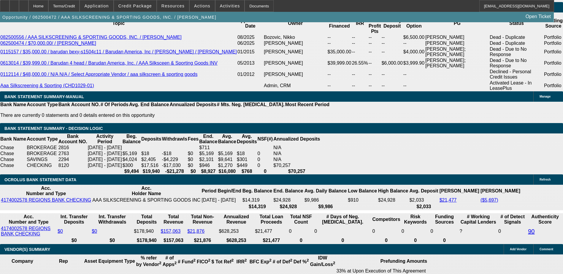
select select "0"
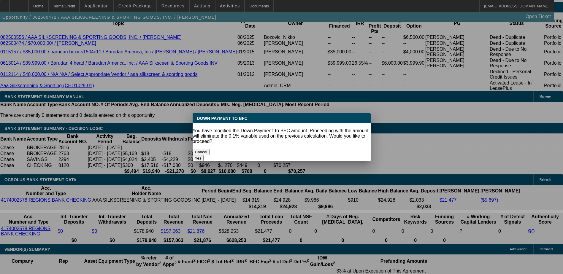
scroll to position [0, 0]
click at [204, 155] on button "Yes" at bounding box center [198, 158] width 11 height 6
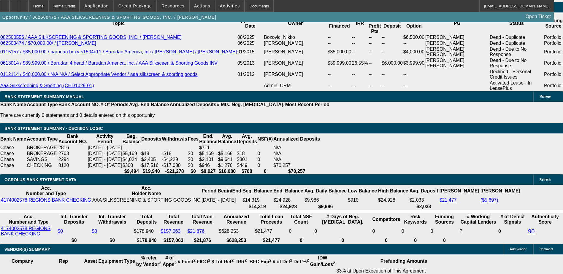
type input "$0.00"
type input "UNKNOWN"
type input "$3,362.96"
type input "$1,681.48"
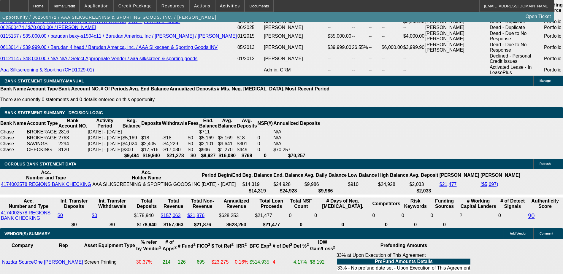
scroll to position [1128, 0]
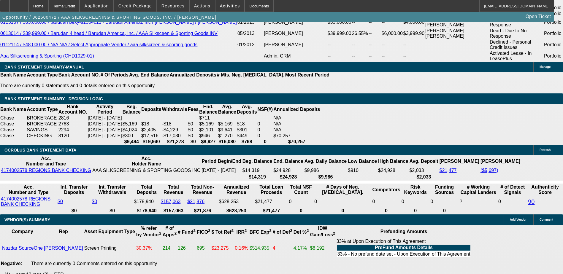
type input "91"
type input "$10,564.40"
type input "$5,282.20"
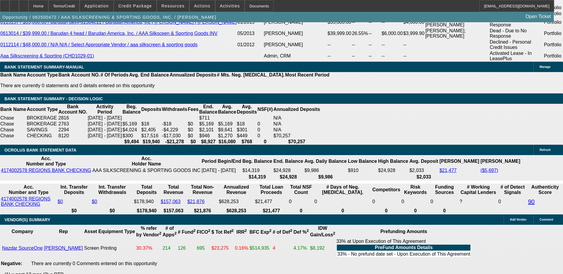
type input "910"
type input "$102,481.16"
type input "$51,240.58"
type input "10"
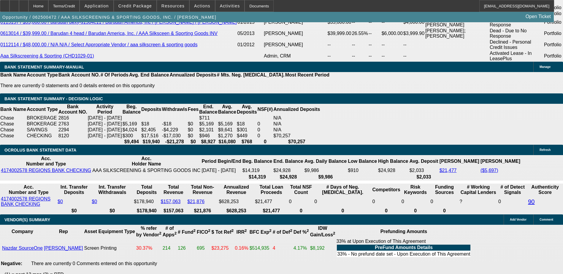
type input "$3,427.50"
type input "$1,713.75"
type input "1"
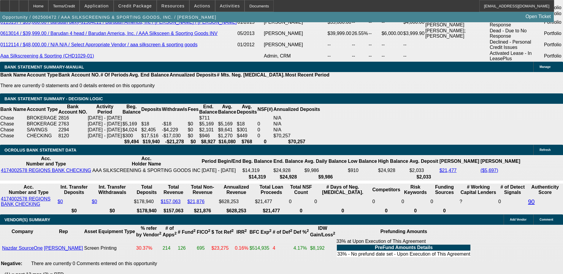
type input "$2,873.28"
type input "$1,436.64"
type input "13"
type input "$3,625.46"
type input "$1,812.73"
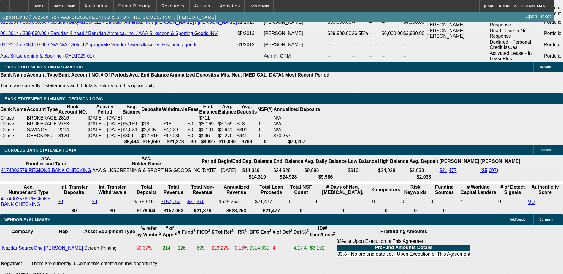
type input "13"
type input "4854"
type input "$1,471.92"
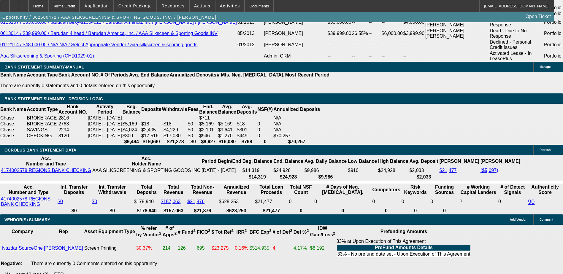
type input "$735.96"
type input "454"
type input "$0.26"
type input "$0.13"
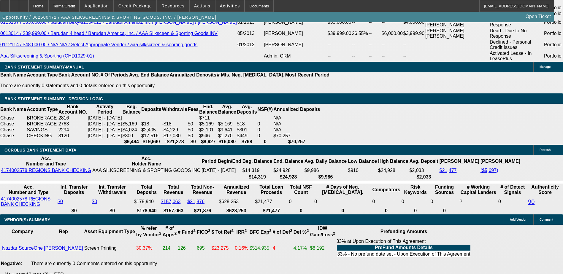
type input "54"
type input "12"
type input "$2,560.36"
type input "$1,280.18"
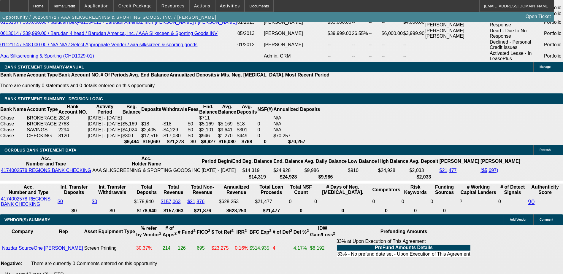
type input "$3,251.00"
type input "$1,625.50"
type input "12"
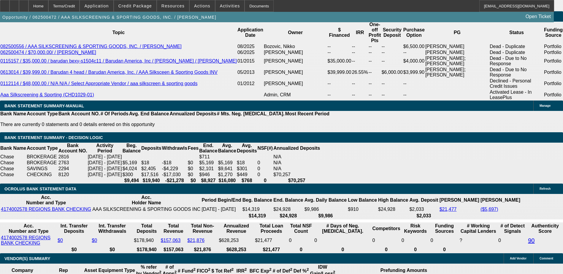
scroll to position [1039, 0]
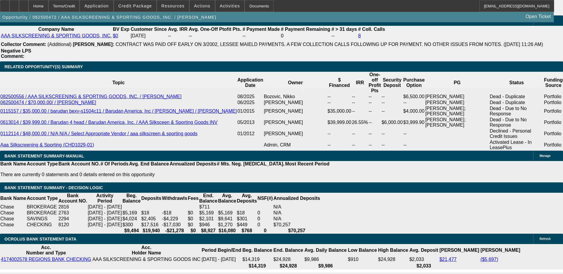
drag, startPoint x: 157, startPoint y: 88, endPoint x: 161, endPoint y: 92, distance: 4.8
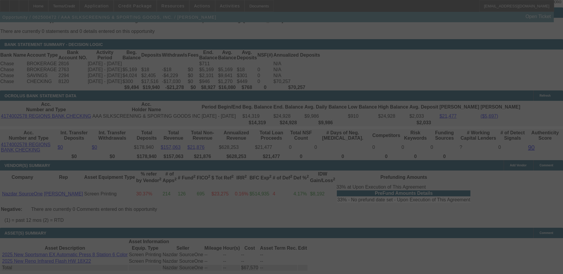
scroll to position [1187, 0]
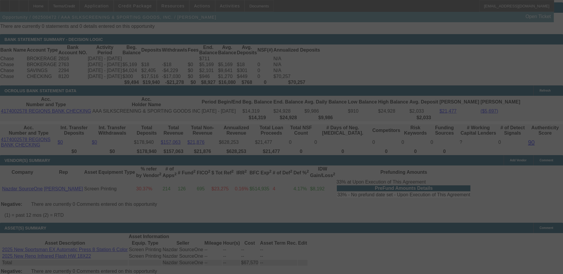
select select "0"
select select "2"
select select "0.1"
select select "4"
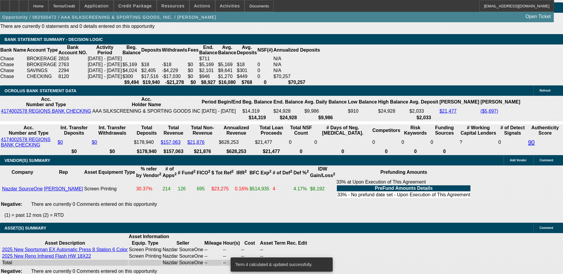
select select "1"
type input "$1,625.50"
type input "UNKNOWN"
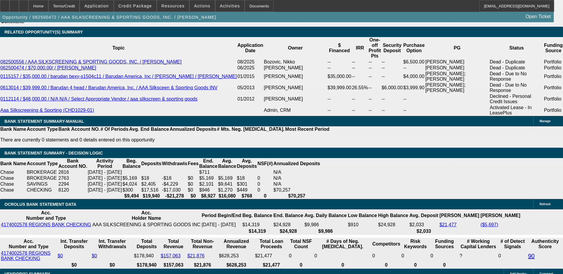
scroll to position [1068, 0]
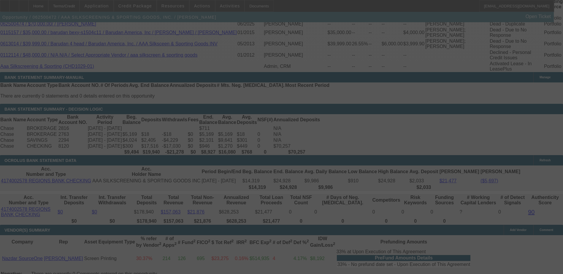
scroll to position [1128, 0]
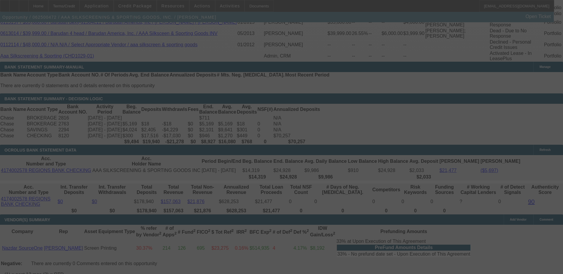
select select "0"
select select "2"
select select "0.1"
select select "4"
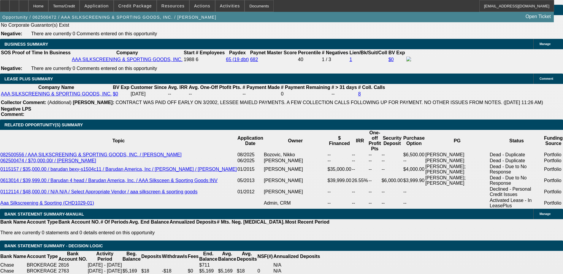
scroll to position [979, 0]
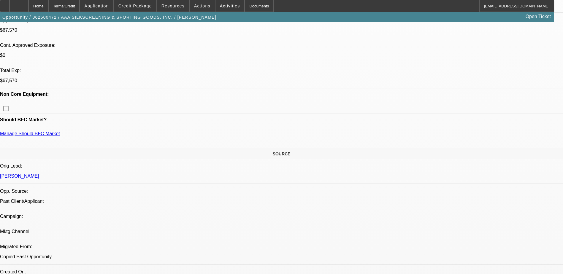
scroll to position [178, 0]
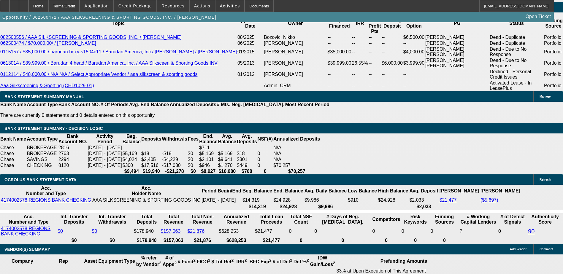
scroll to position [320, 0]
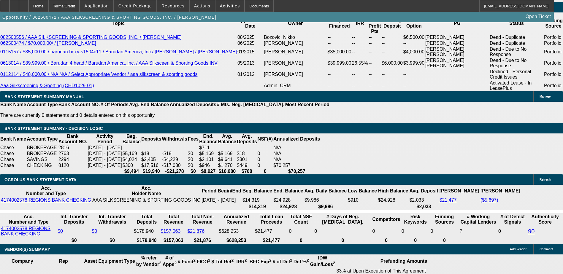
scroll to position [261, 0]
drag, startPoint x: 441, startPoint y: 127, endPoint x: 434, endPoint y: 109, distance: 19.1
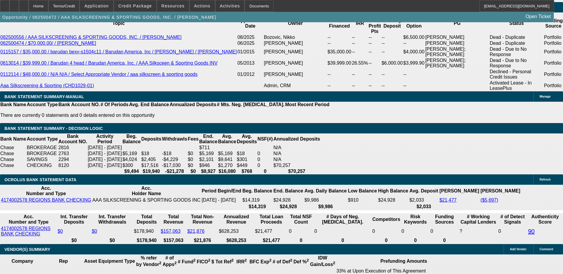
scroll to position [231, 0]
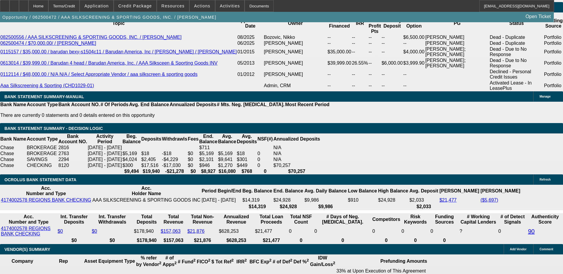
scroll to position [53, 0]
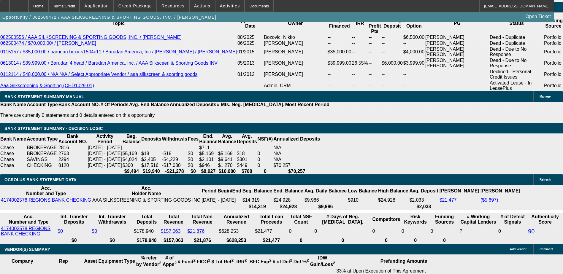
scroll to position [23, 0]
drag, startPoint x: 450, startPoint y: 75, endPoint x: 450, endPoint y: 68, distance: 6.6
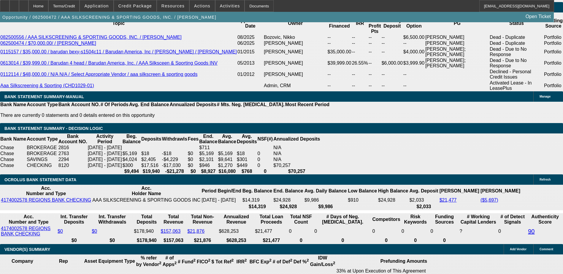
scroll to position [0, 0]
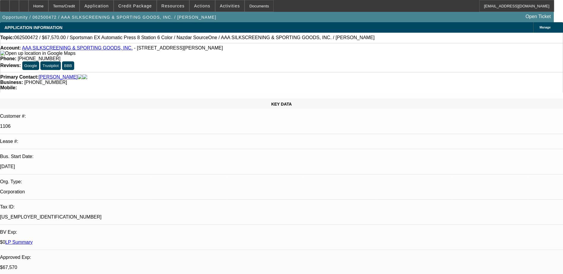
click at [61, 56] on span "[PHONE_NUMBER]" at bounding box center [39, 58] width 43 height 5
drag, startPoint x: 235, startPoint y: 50, endPoint x: 207, endPoint y: 53, distance: 28.6
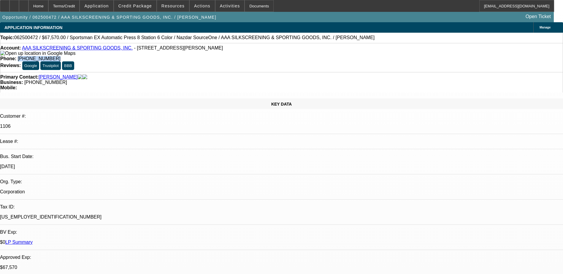
click at [207, 53] on div "Account: AAA SILKSCREENING & SPORTING GOODS, INC. - 1331 Carroll St, Kenner, LA…" at bounding box center [281, 57] width 563 height 29
copy span "[PHONE_NUMBER]"
click at [71, 50] on link "AAA SILKSCREENING & SPORTING GOODS, INC." at bounding box center [77, 47] width 111 height 5
click at [66, 50] on link "AAA SILKSCREENING & SPORTING GOODS, INC." at bounding box center [77, 47] width 111 height 5
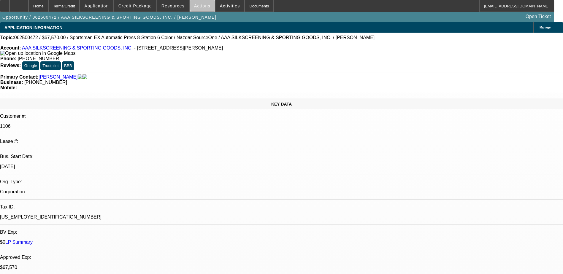
click at [201, 4] on span "Actions" at bounding box center [202, 6] width 16 height 5
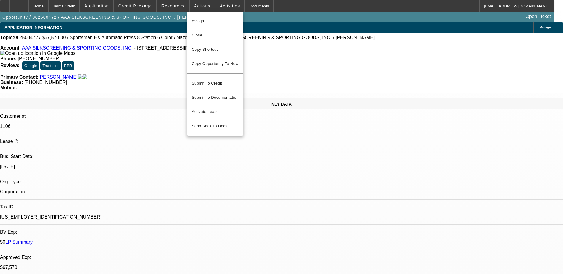
click at [322, 151] on div at bounding box center [281, 137] width 563 height 274
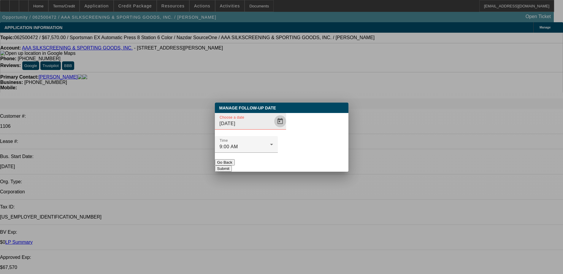
click at [273, 128] on span "Open calendar" at bounding box center [280, 121] width 14 height 14
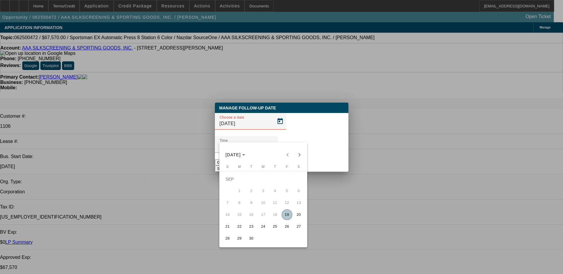
click at [242, 227] on span "22" at bounding box center [239, 226] width 11 height 11
type input "9/22/2025"
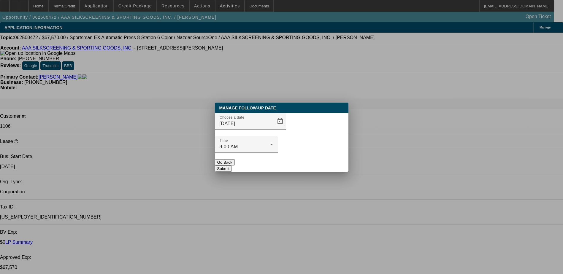
click at [232, 166] on button "Submit" at bounding box center [223, 169] width 17 height 6
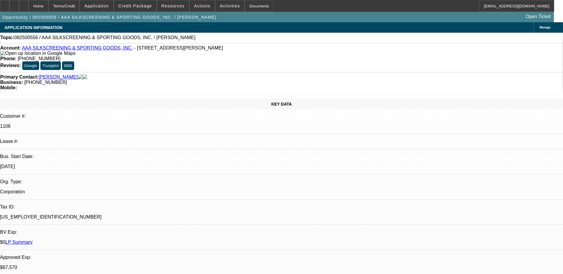
select select "0"
select select "2"
select select "0.1"
select select "4"
